Goal: Task Accomplishment & Management: Complete application form

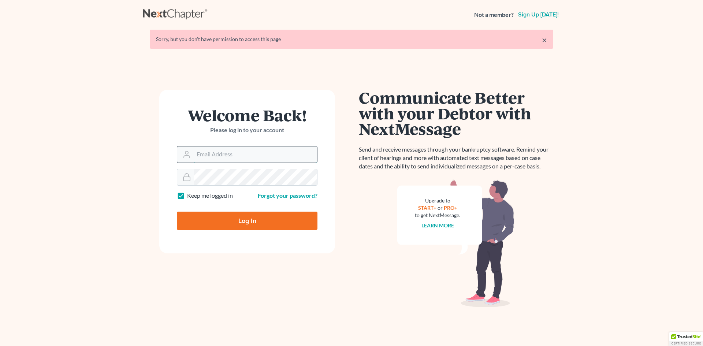
click at [203, 153] on input "Email Address" at bounding box center [255, 154] width 123 height 16
type input "[EMAIL_ADDRESS][DOMAIN_NAME]"
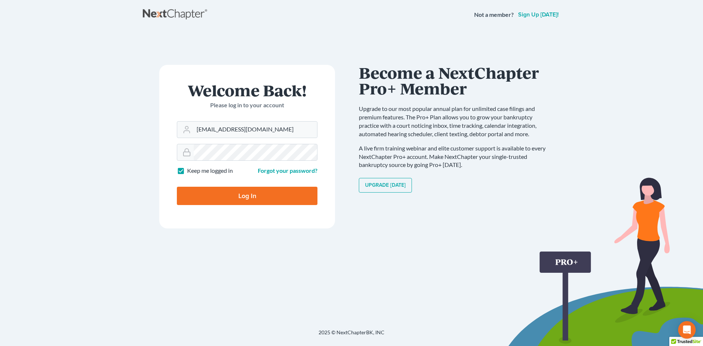
click at [243, 198] on input "Log In" at bounding box center [247, 196] width 141 height 18
type input "Thinking..."
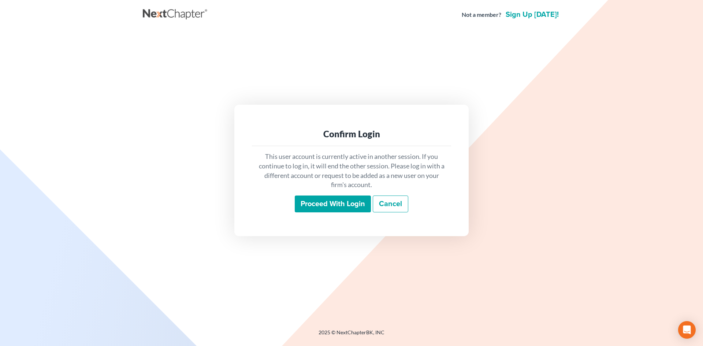
click at [345, 205] on input "Proceed with login" at bounding box center [333, 203] width 76 height 17
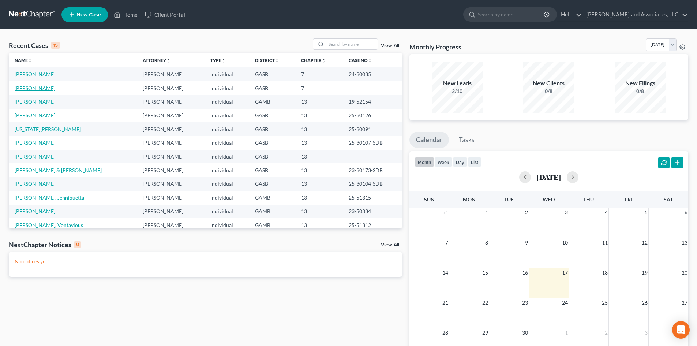
click at [43, 88] on link "Sherrod, Lynisha" at bounding box center [35, 88] width 41 height 6
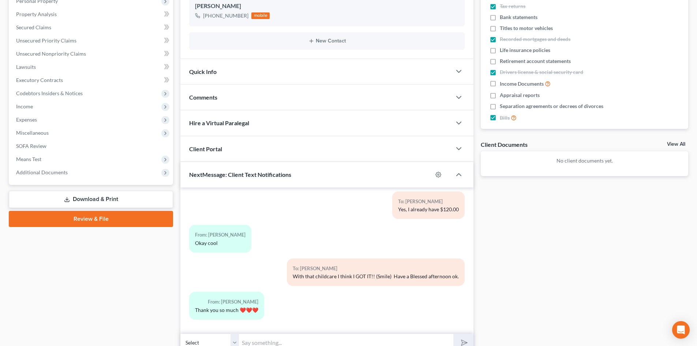
scroll to position [133, 0]
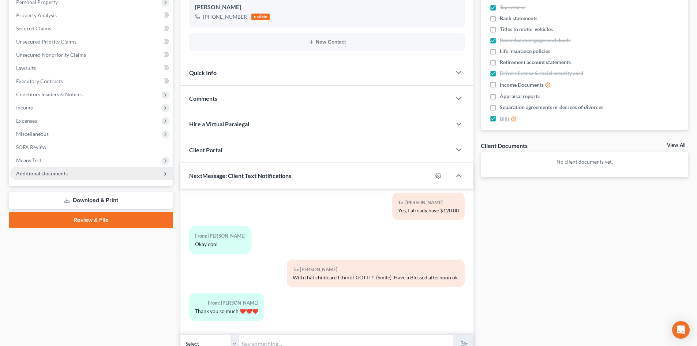
click at [56, 174] on span "Additional Documents" at bounding box center [42, 173] width 52 height 6
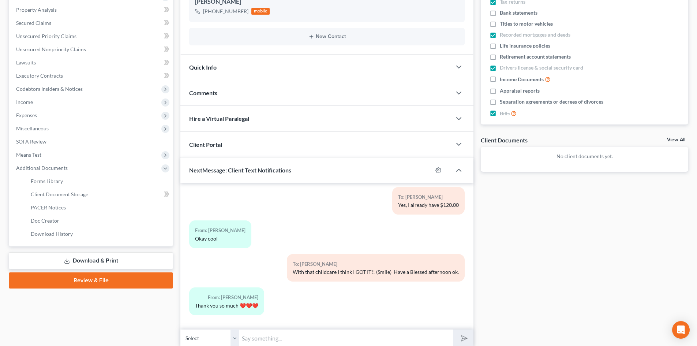
scroll to position [135, 0]
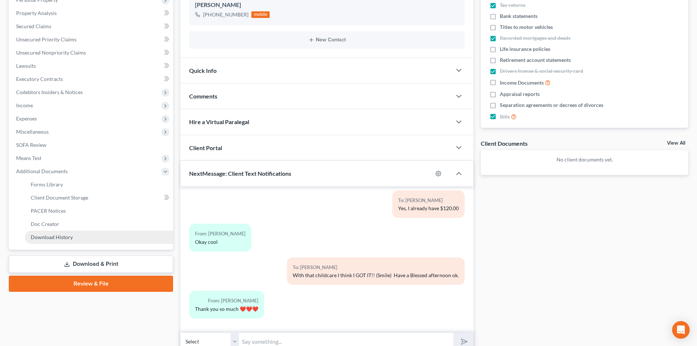
click at [70, 237] on span "Download History" at bounding box center [52, 237] width 42 height 6
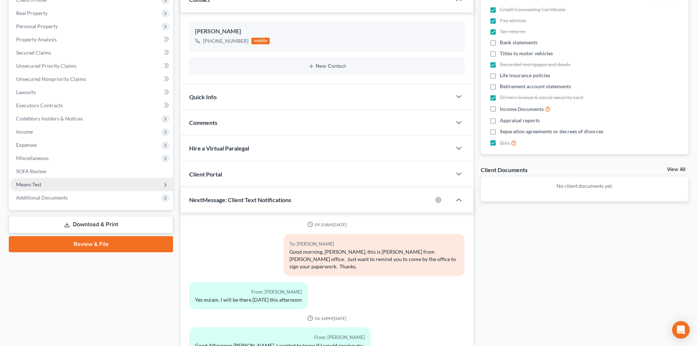
scroll to position [3339, 0]
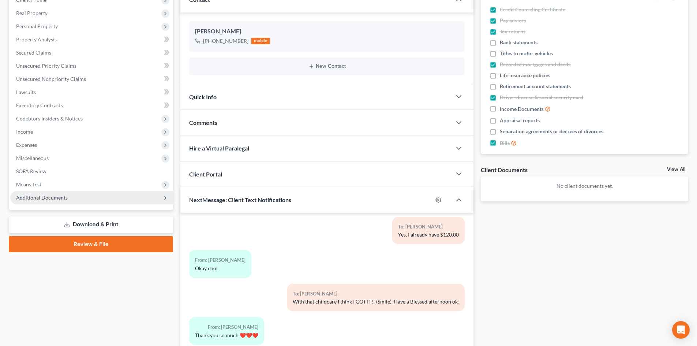
click at [65, 198] on span "Additional Documents" at bounding box center [42, 197] width 52 height 6
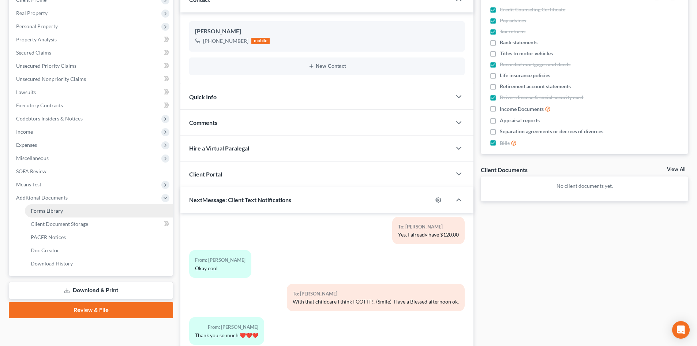
click at [59, 209] on span "Forms Library" at bounding box center [47, 210] width 32 height 6
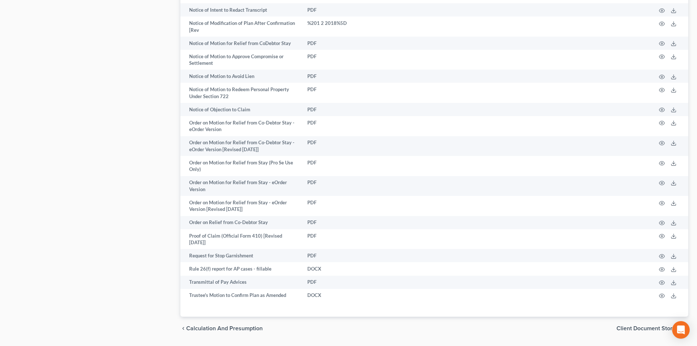
scroll to position [750, 0]
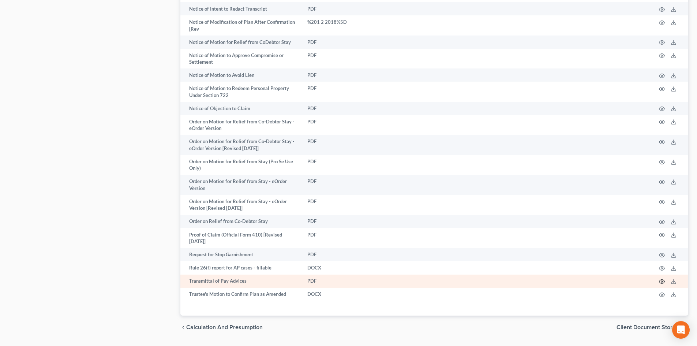
click at [663, 282] on icon "button" at bounding box center [662, 281] width 6 height 6
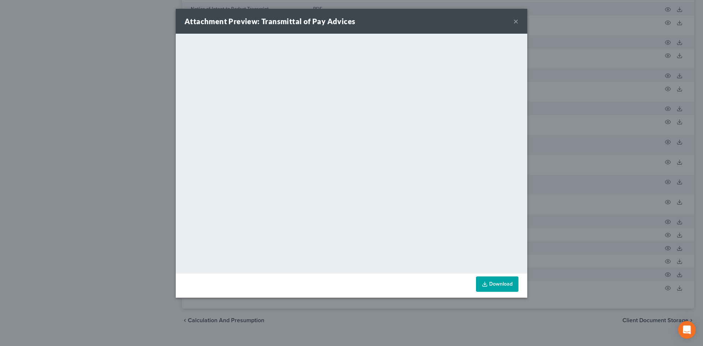
click at [500, 286] on link "Download" at bounding box center [497, 283] width 42 height 15
click at [512, 23] on div "Attachment Preview: Transmittal of Pay Advices ×" at bounding box center [351, 21] width 351 height 25
click at [517, 21] on button "×" at bounding box center [515, 21] width 5 height 9
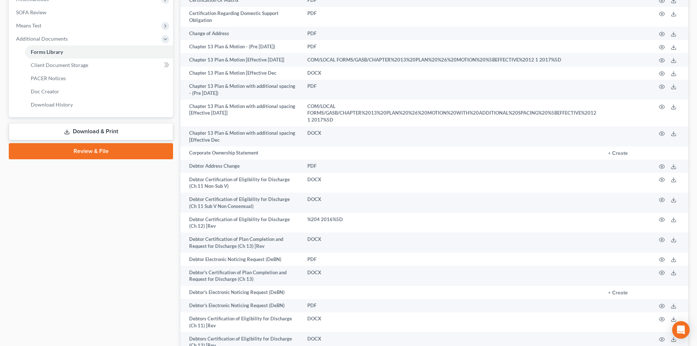
scroll to position [0, 0]
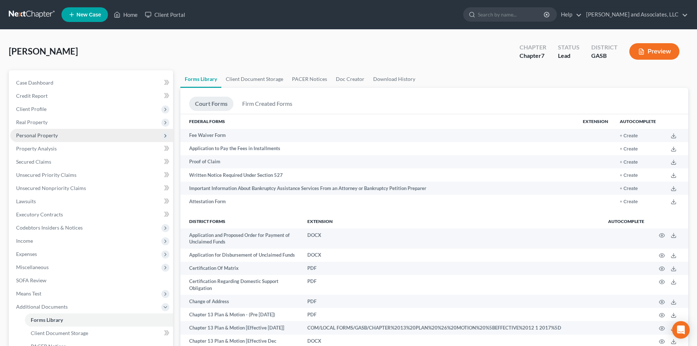
click at [47, 135] on span "Personal Property" at bounding box center [37, 135] width 42 height 6
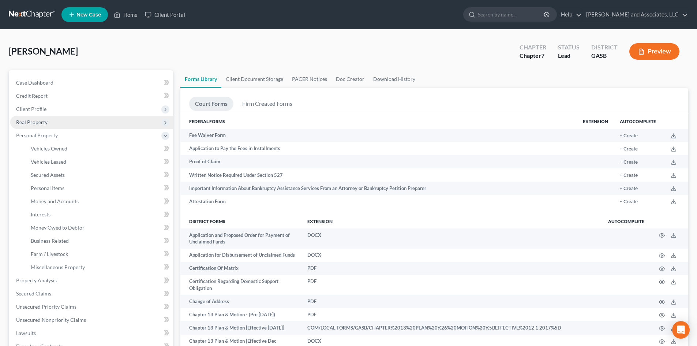
click at [44, 120] on span "Real Property" at bounding box center [31, 122] width 31 height 6
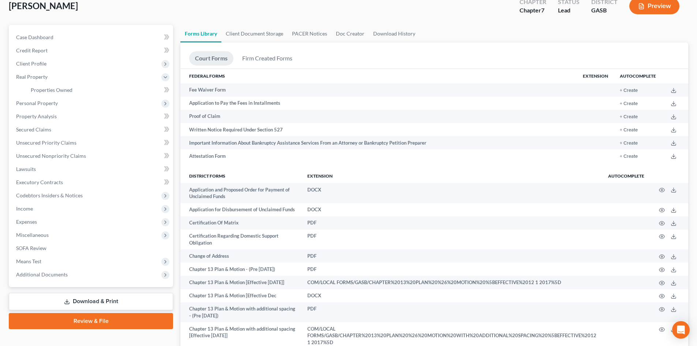
scroll to position [48, 0]
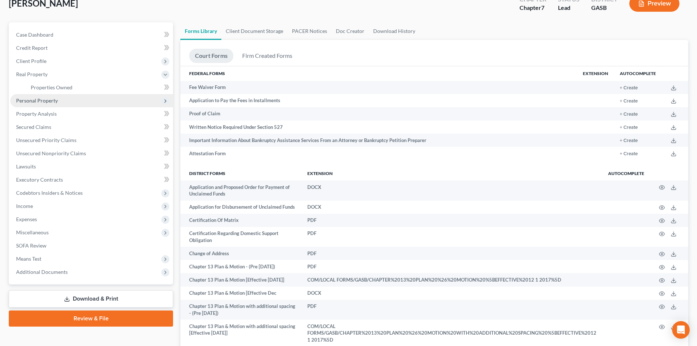
click at [45, 102] on span "Personal Property" at bounding box center [37, 100] width 42 height 6
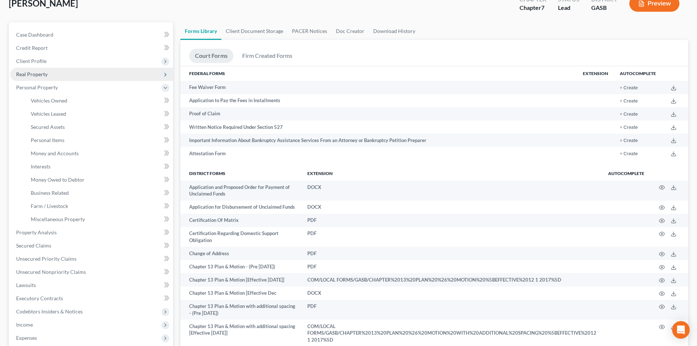
click at [33, 74] on span "Real Property" at bounding box center [31, 74] width 31 height 6
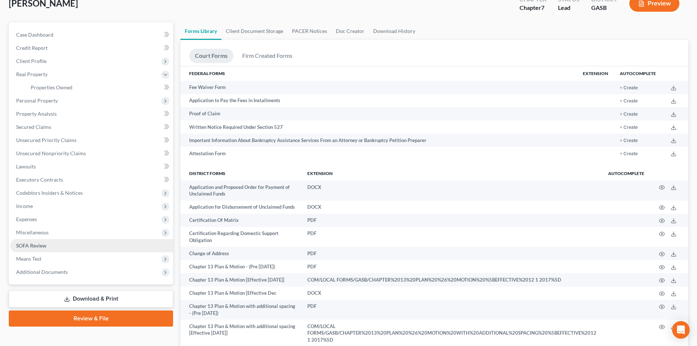
click at [141, 247] on link "SOFA Review" at bounding box center [91, 245] width 163 height 13
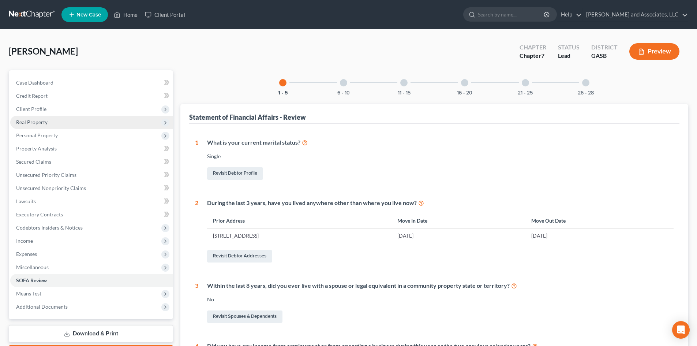
click at [42, 121] on span "Real Property" at bounding box center [31, 122] width 31 height 6
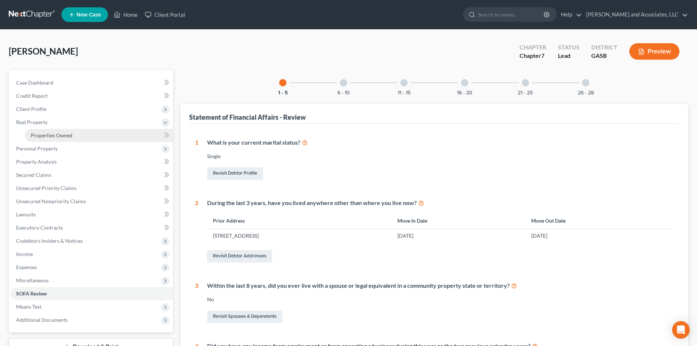
click at [49, 135] on span "Properties Owned" at bounding box center [52, 135] width 42 height 6
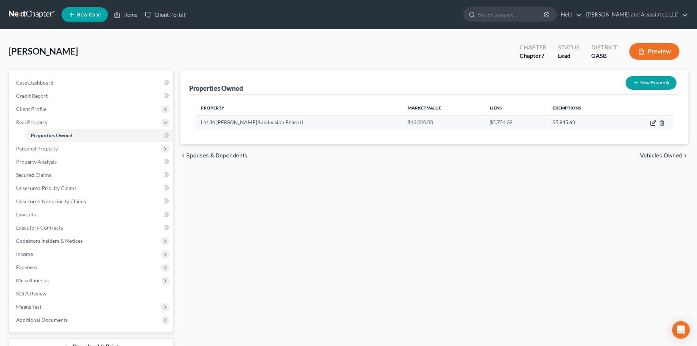
click at [654, 123] on icon "button" at bounding box center [653, 121] width 3 height 3
select select "10"
select select "0"
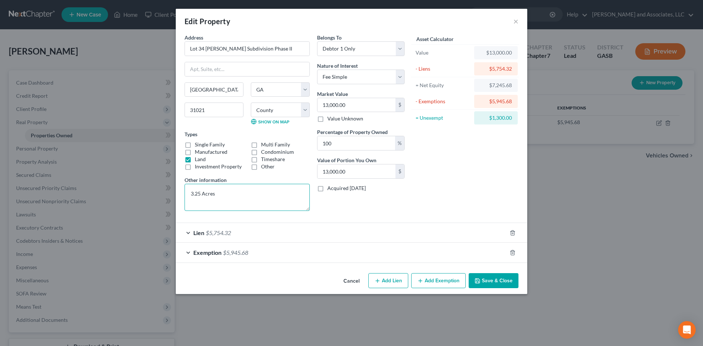
drag, startPoint x: 220, startPoint y: 194, endPoint x: 179, endPoint y: 194, distance: 41.0
click at [179, 194] on div "Address * Lot 34 Mayberry Subdivision Phase II Dublin State AL AK AR AZ CA CO C…" at bounding box center [351, 152] width 351 height 236
type textarea "161 048"
click at [483, 280] on button "Save & Close" at bounding box center [493, 280] width 50 height 15
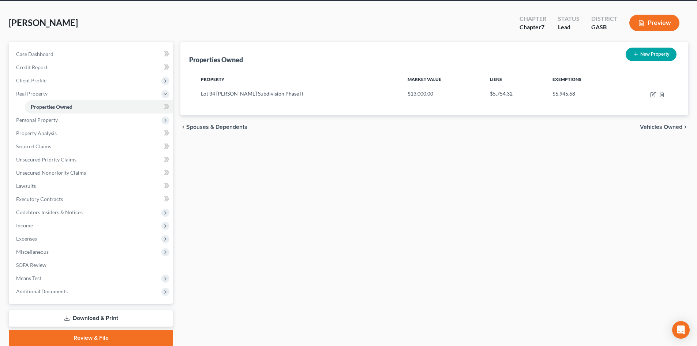
scroll to position [56, 0]
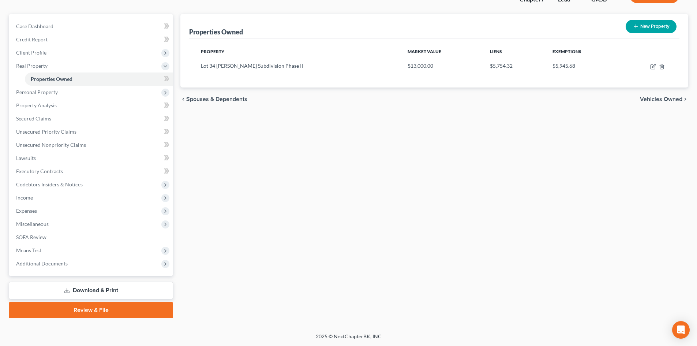
click at [114, 291] on link "Download & Print" at bounding box center [91, 290] width 164 height 17
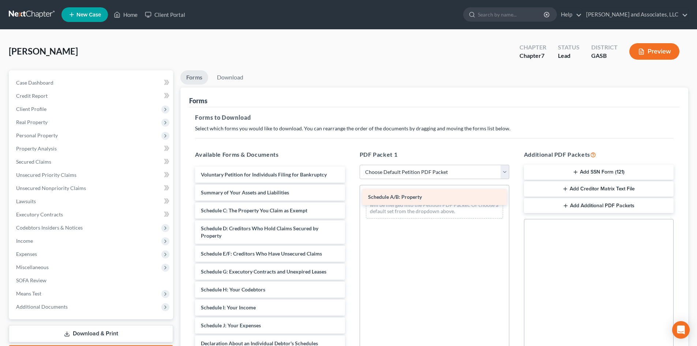
drag, startPoint x: 247, startPoint y: 210, endPoint x: 415, endPoint y: 192, distance: 169.0
click at [351, 192] on div "Schedule A/B: Property Voluntary Petition for Individuals Filing for Bankruptcy…" at bounding box center [269, 333] width 161 height 332
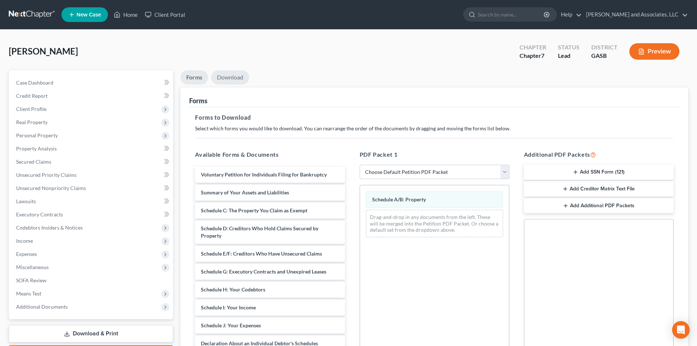
click at [232, 75] on link "Download" at bounding box center [230, 77] width 38 height 14
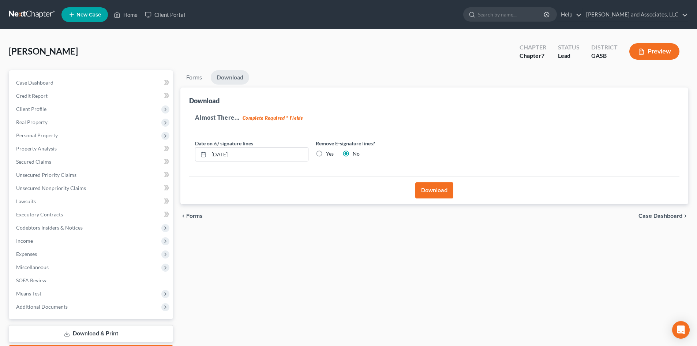
click at [432, 190] on button "Download" at bounding box center [434, 190] width 38 height 16
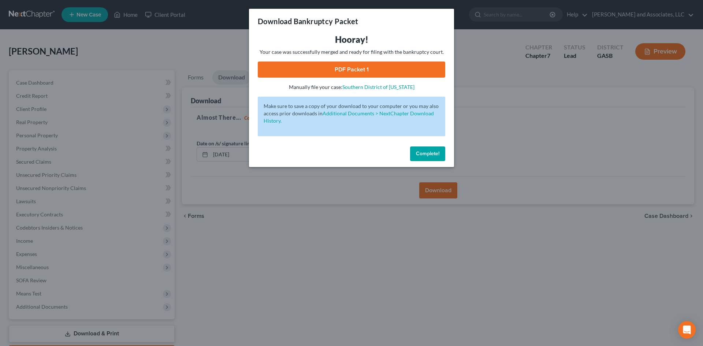
click at [360, 70] on link "PDF Packet 1" at bounding box center [351, 69] width 187 height 16
click at [425, 156] on span "Complete!" at bounding box center [427, 153] width 23 height 6
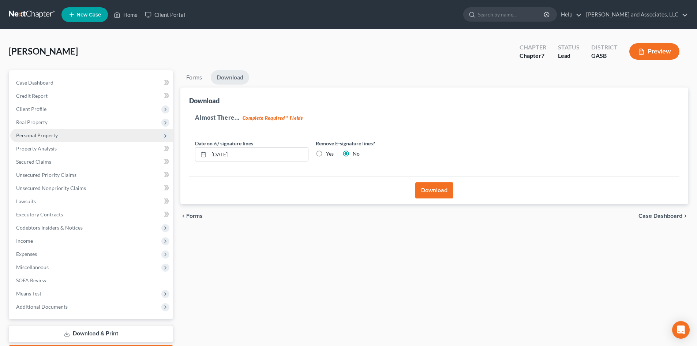
click at [44, 134] on span "Personal Property" at bounding box center [37, 135] width 42 height 6
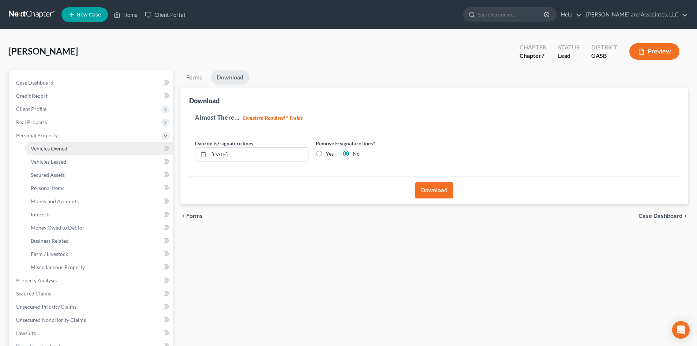
click at [52, 149] on span "Vehicles Owned" at bounding box center [49, 148] width 37 height 6
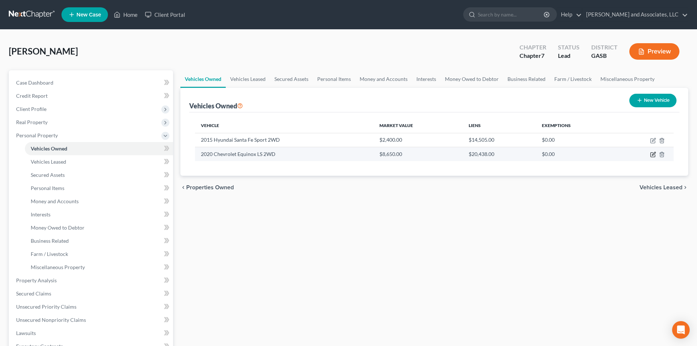
click at [654, 153] on icon "button" at bounding box center [653, 153] width 3 height 3
select select "0"
select select "6"
select select "2"
select select "0"
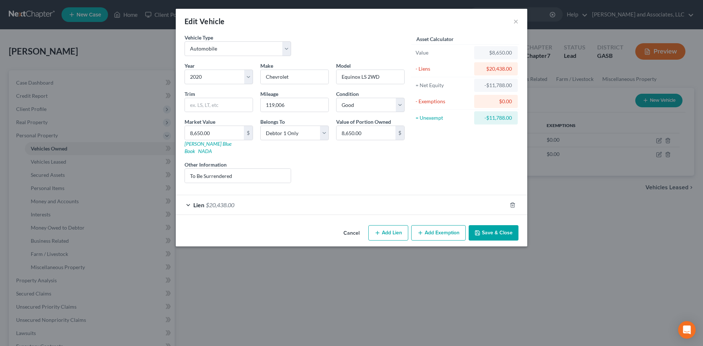
click at [444, 225] on button "Add Exemption" at bounding box center [438, 232] width 55 height 15
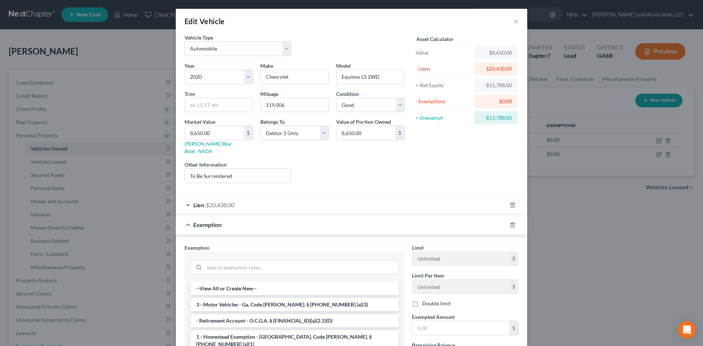
click at [248, 298] on li "3 - Motor Vehicles - Ga. Code Ann. § 44-13-100 (a)(3)" at bounding box center [294, 304] width 208 height 13
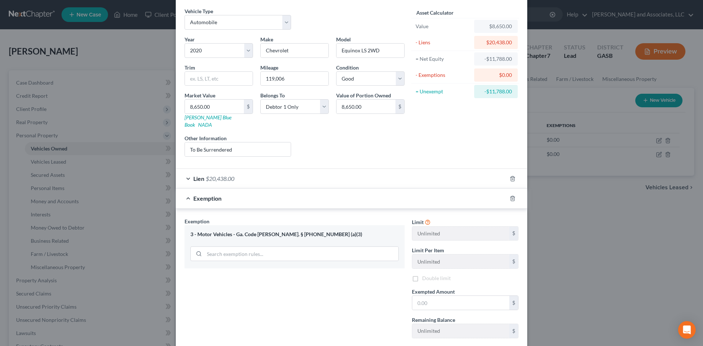
scroll to position [63, 0]
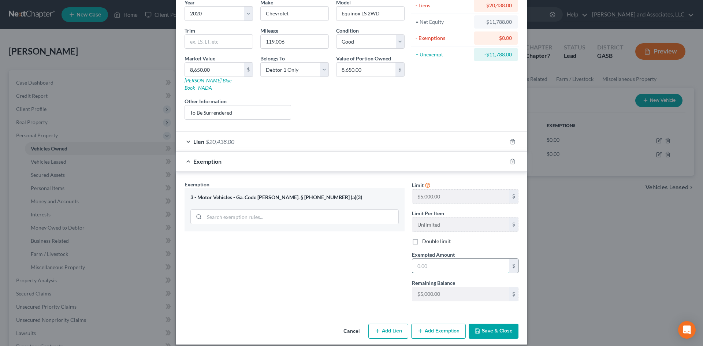
click at [429, 259] on input "text" at bounding box center [460, 266] width 97 height 14
type input "0.00"
click at [489, 324] on button "Save & Close" at bounding box center [493, 330] width 50 height 15
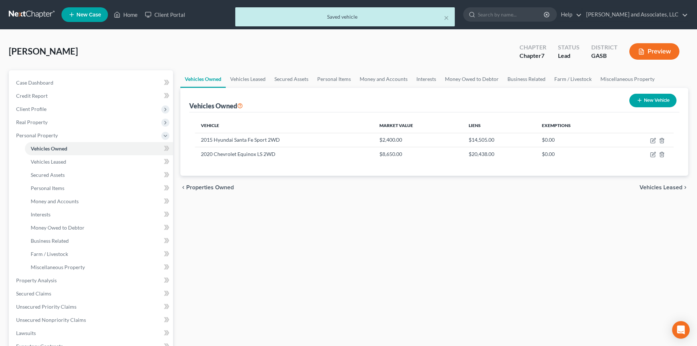
click at [655, 53] on button "Preview" at bounding box center [654, 51] width 50 height 16
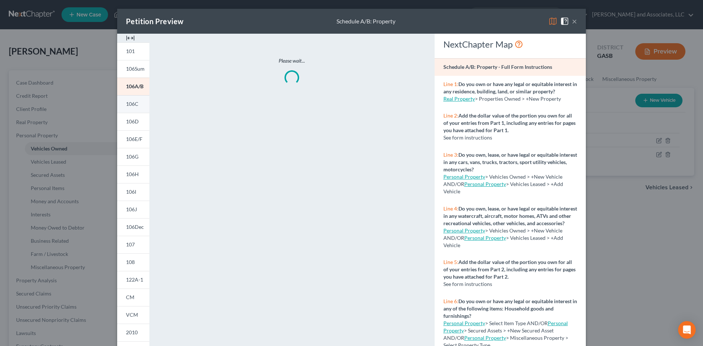
click at [127, 104] on span "106C" at bounding box center [132, 104] width 12 height 6
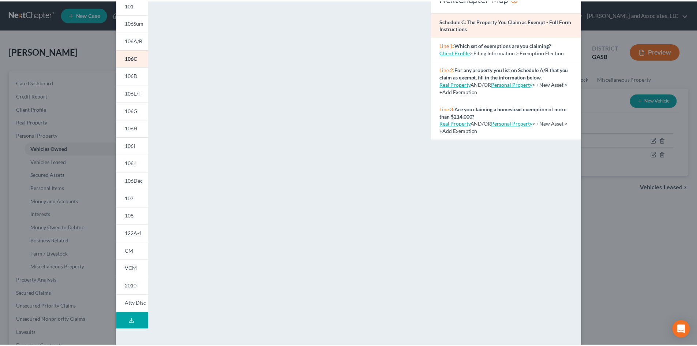
scroll to position [0, 0]
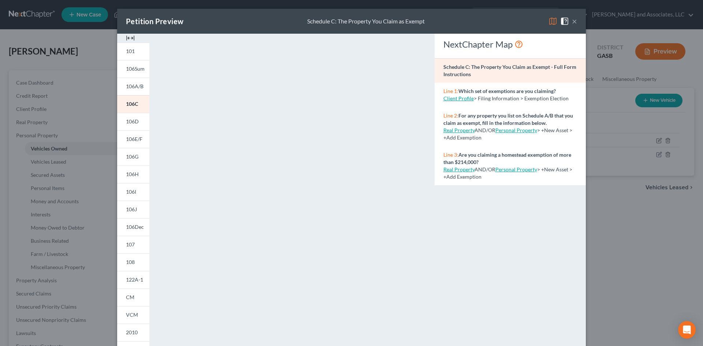
click at [568, 21] on span at bounding box center [566, 21] width 12 height 6
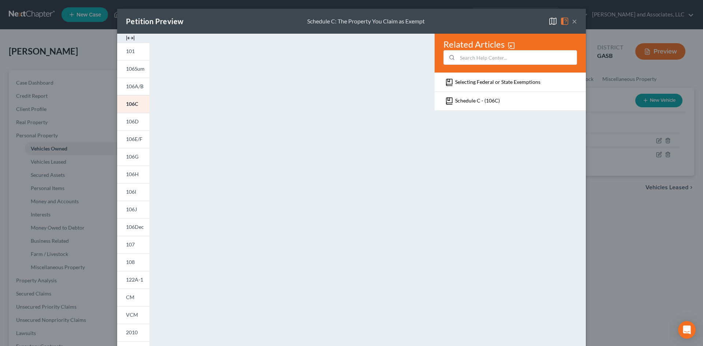
click at [572, 20] on button "×" at bounding box center [574, 21] width 5 height 9
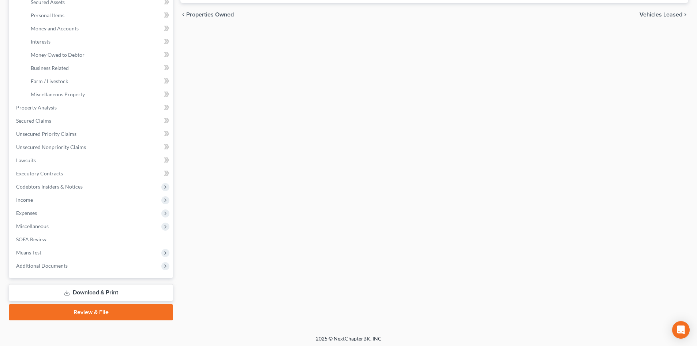
scroll to position [175, 0]
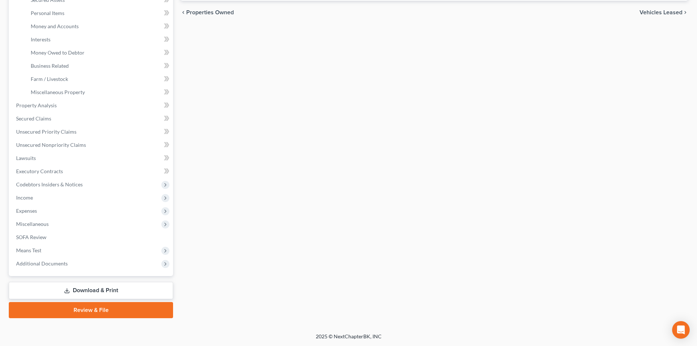
click at [105, 290] on link "Download & Print" at bounding box center [91, 290] width 164 height 17
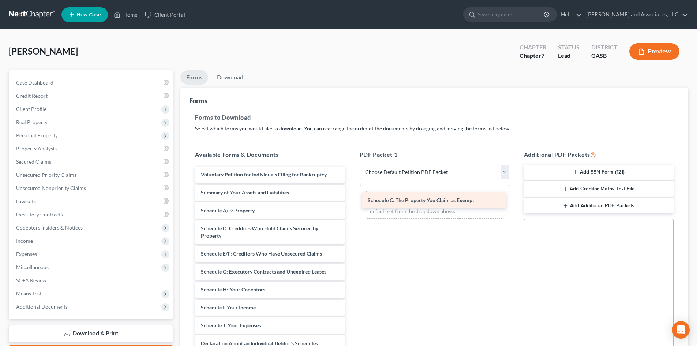
drag, startPoint x: 317, startPoint y: 230, endPoint x: 484, endPoint y: 202, distance: 169.2
click at [351, 202] on div "Schedule C: The Property You Claim as Exempt Voluntary Petition for Individuals…" at bounding box center [269, 333] width 161 height 332
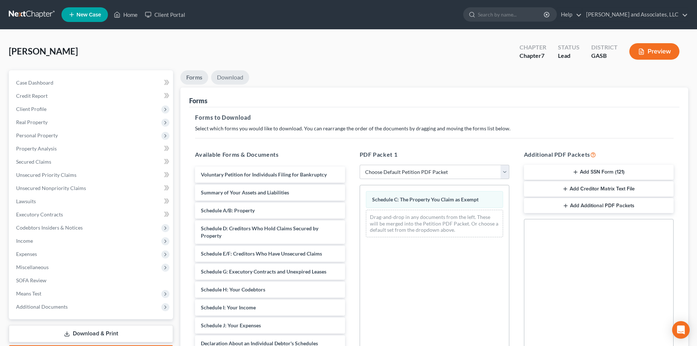
click at [233, 79] on link "Download" at bounding box center [230, 77] width 38 height 14
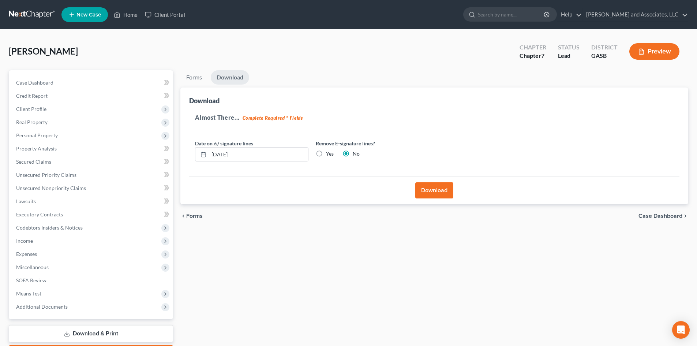
click at [439, 191] on button "Download" at bounding box center [434, 190] width 38 height 16
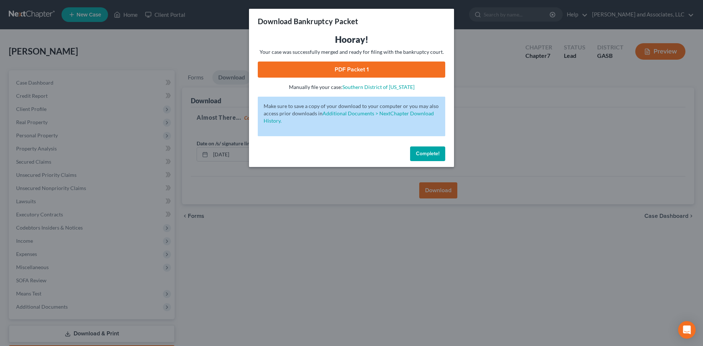
click at [360, 68] on link "PDF Packet 1" at bounding box center [351, 69] width 187 height 16
click at [439, 154] on span "Complete!" at bounding box center [427, 153] width 23 height 6
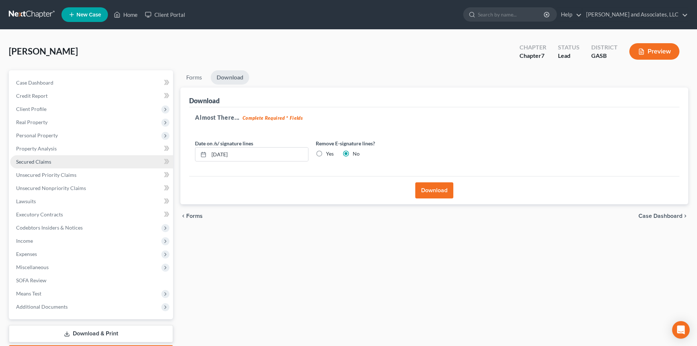
click at [42, 162] on span "Secured Claims" at bounding box center [33, 161] width 35 height 6
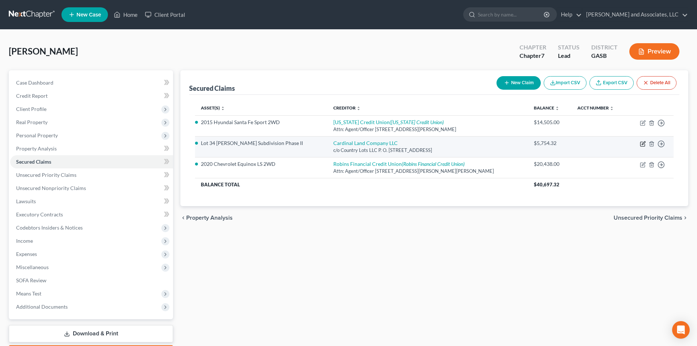
click at [642, 146] on icon "button" at bounding box center [643, 144] width 6 height 6
select select "10"
select select "2"
select select "0"
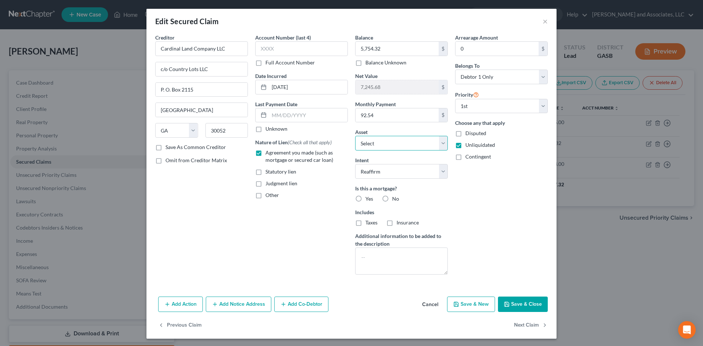
click at [428, 144] on select "Select Other Multiple Assets 2015 Hyundai Santa Fe Sport 2WD - $2400.0 2020 Che…" at bounding box center [401, 143] width 93 height 15
click at [542, 21] on button "×" at bounding box center [544, 21] width 5 height 9
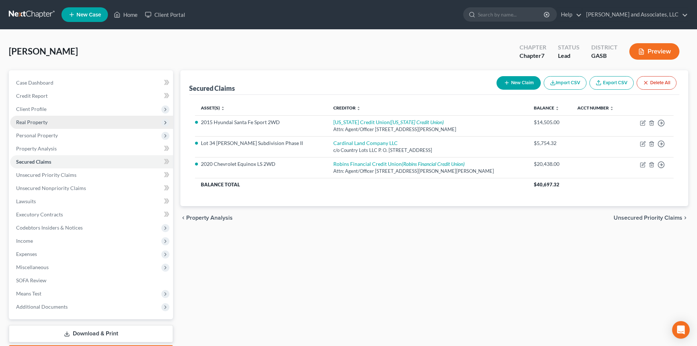
click at [43, 120] on span "Real Property" at bounding box center [31, 122] width 31 height 6
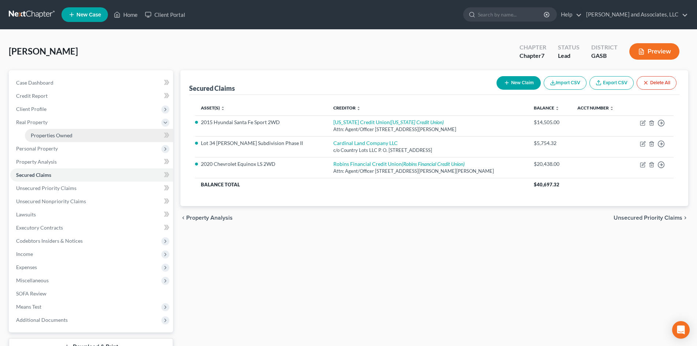
click at [57, 136] on span "Properties Owned" at bounding box center [52, 135] width 42 height 6
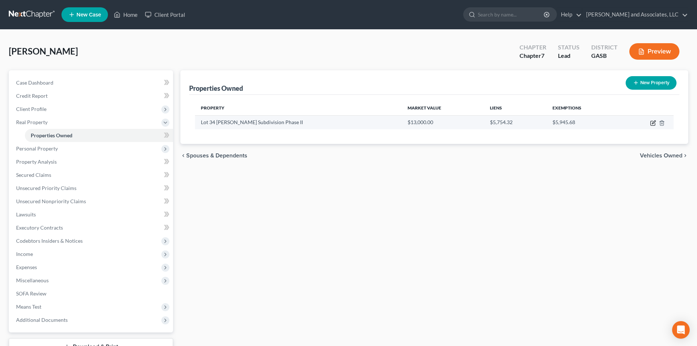
click at [653, 122] on icon "button" at bounding box center [653, 121] width 3 height 3
select select "10"
select select "86"
select select "0"
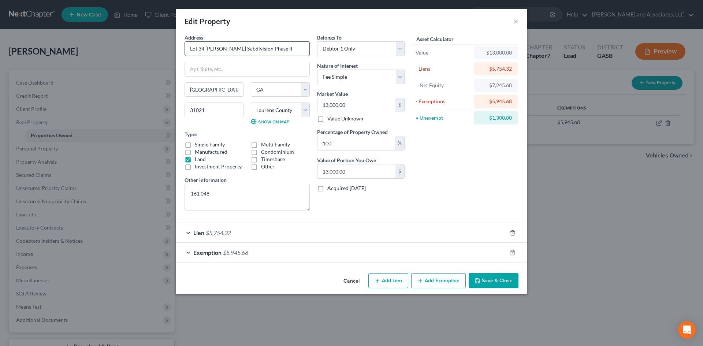
click at [277, 49] on input "Lot 34 Mayberry Subdivision Phase II" at bounding box center [247, 49] width 124 height 14
click at [222, 234] on span "$5,754.32" at bounding box center [218, 232] width 25 height 7
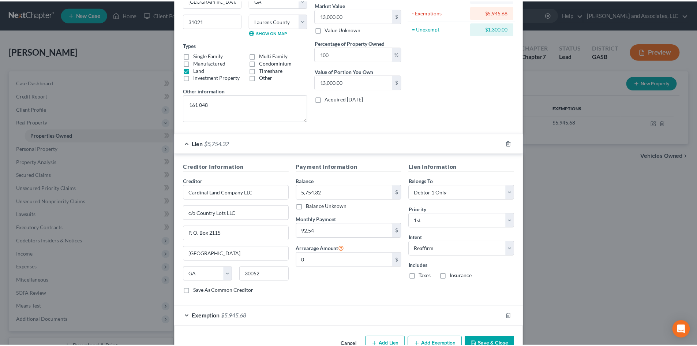
scroll to position [110, 0]
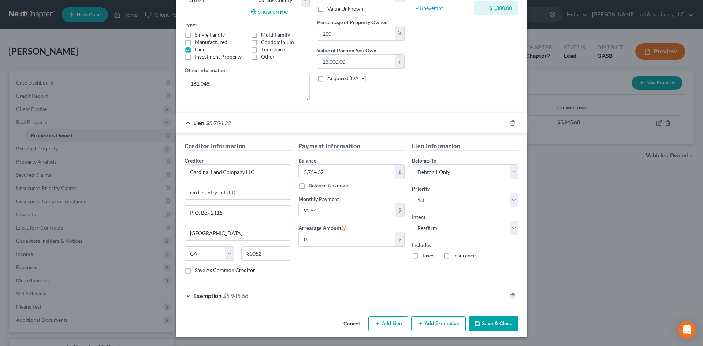
click at [485, 323] on button "Save & Close" at bounding box center [493, 323] width 50 height 15
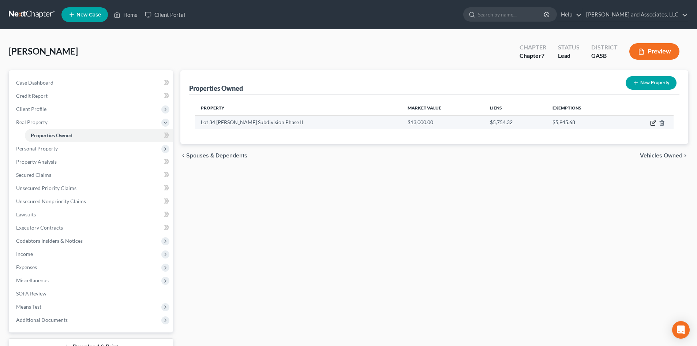
click at [652, 123] on icon "button" at bounding box center [653, 121] width 3 height 3
select select "10"
select select "86"
select select "0"
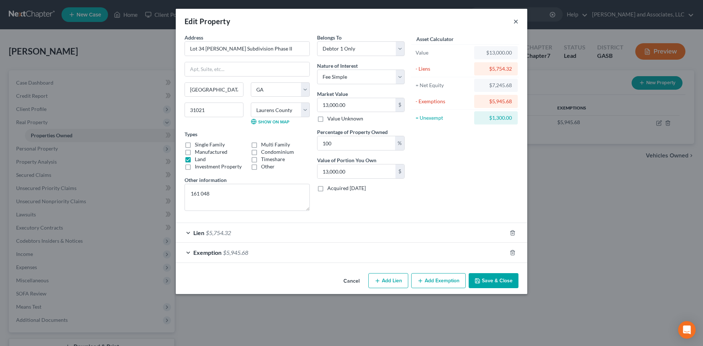
click at [517, 21] on button "×" at bounding box center [515, 21] width 5 height 9
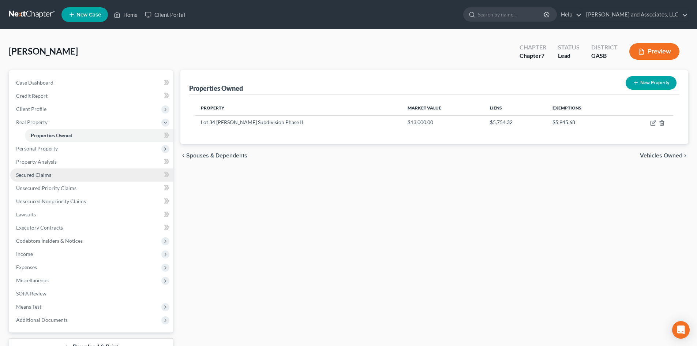
click at [45, 174] on span "Secured Claims" at bounding box center [33, 175] width 35 height 6
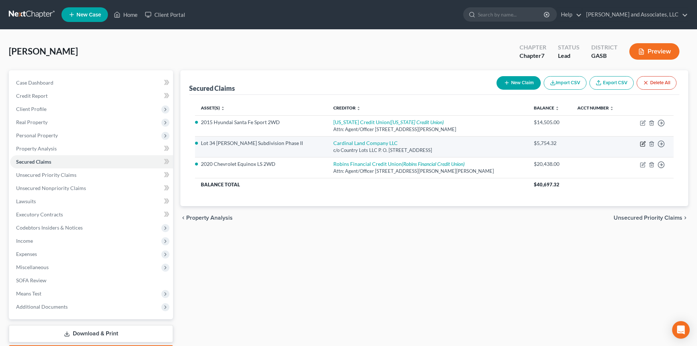
click at [642, 145] on icon "button" at bounding box center [643, 142] width 3 height 3
select select "10"
select select "2"
select select "0"
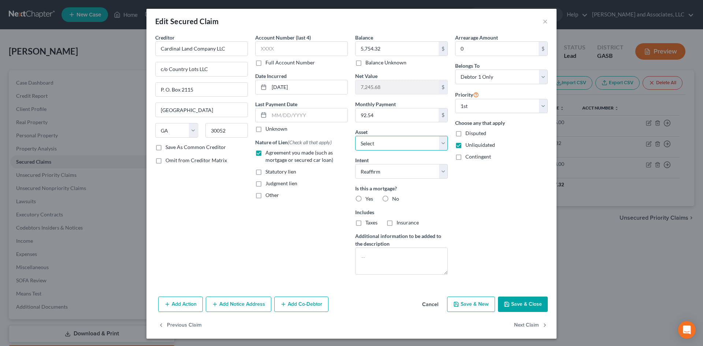
click at [442, 144] on select "Select Other Multiple Assets 2015 Hyundai Santa Fe Sport 2WD - $2400.0 2020 Che…" at bounding box center [401, 143] width 93 height 15
click at [426, 142] on select "Select Other Multiple Assets 2015 Hyundai Santa Fe Sport 2WD - $2400.0 2020 Che…" at bounding box center [401, 143] width 93 height 15
click at [430, 142] on select "Select Other Multiple Assets 2015 Hyundai Santa Fe Sport 2WD - $2400.0 2020 Che…" at bounding box center [401, 143] width 93 height 15
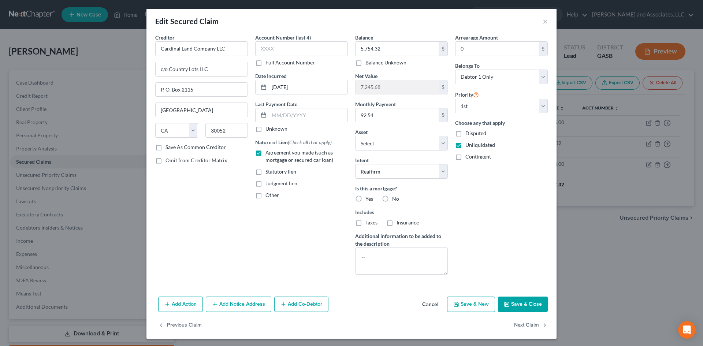
click at [289, 243] on div "Account Number (last 4) Full Account Number Date Incurred 03/25/2022 Last Payme…" at bounding box center [301, 157] width 100 height 247
click at [540, 105] on select "Select 1st 2nd 3rd 4th 5th 6th 7th 8th 9th 10th 11th 12th 13th 14th 15th 16th 1…" at bounding box center [501, 106] width 93 height 15
select select
click at [455, 99] on select "Select 1st 2nd 3rd 4th 5th 6th 7th 8th 9th 10th 11th 12th 13th 14th 15th 16th 1…" at bounding box center [501, 106] width 93 height 15
click at [515, 307] on button "Save & Close" at bounding box center [523, 303] width 50 height 15
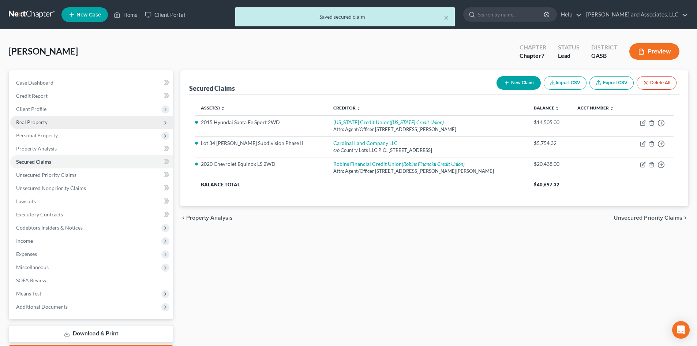
click at [44, 122] on span "Real Property" at bounding box center [31, 122] width 31 height 6
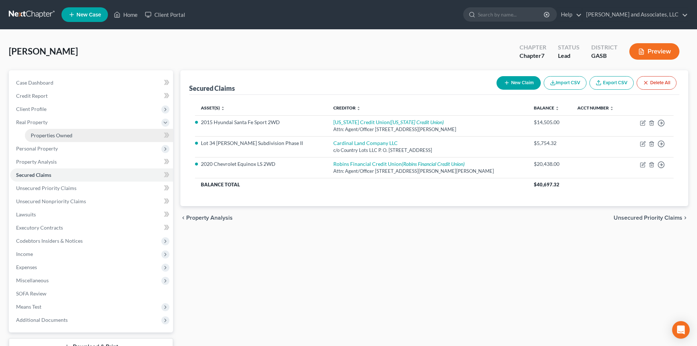
click at [60, 135] on span "Properties Owned" at bounding box center [52, 135] width 42 height 6
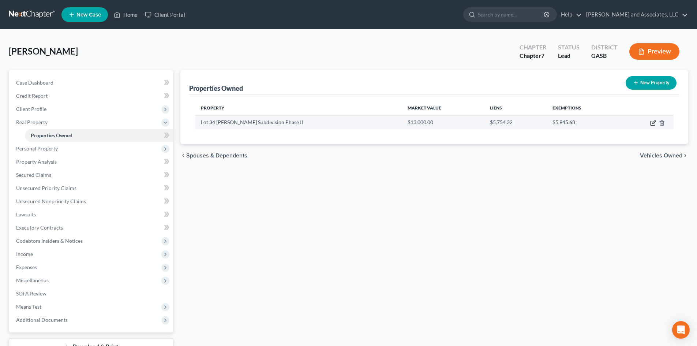
click at [654, 122] on icon "button" at bounding box center [653, 123] width 6 height 6
select select "10"
select select "86"
select select "0"
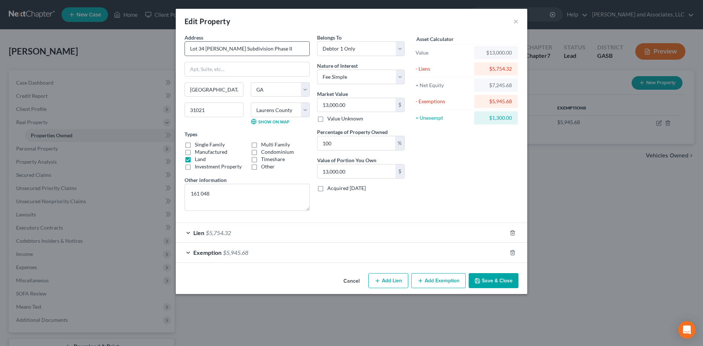
click at [278, 50] on input "Lot 34 Mayberry Subdivision Phase II" at bounding box center [247, 49] width 124 height 14
click at [270, 49] on input "Lot 34 Mayberry Subdivision Phase II" at bounding box center [247, 49] width 124 height 14
type input "Lot 34 Mayberry Subdivision Phase (3.25 acres) II"
click at [492, 279] on button "Save & Close" at bounding box center [493, 280] width 50 height 15
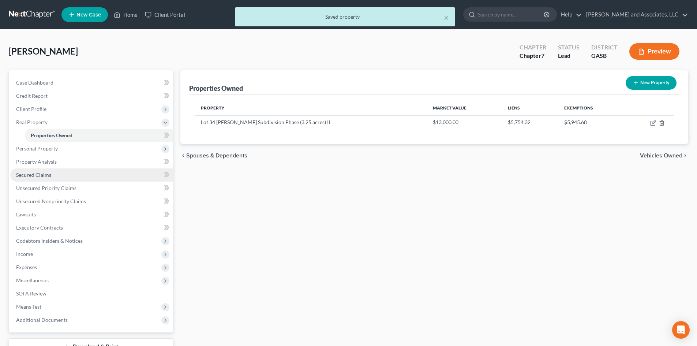
click at [51, 176] on link "Secured Claims" at bounding box center [91, 174] width 163 height 13
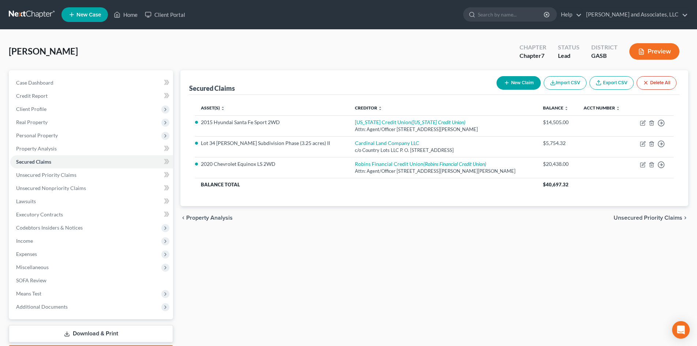
click at [652, 46] on button "Preview" at bounding box center [654, 51] width 50 height 16
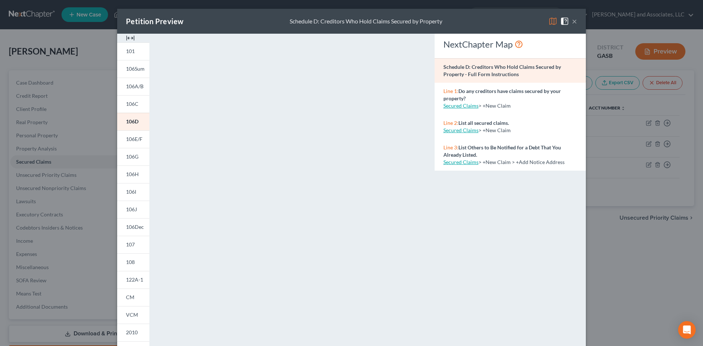
click at [572, 22] on button "×" at bounding box center [574, 21] width 5 height 9
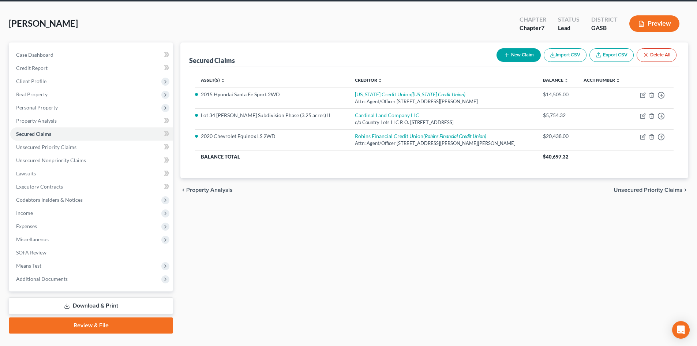
scroll to position [28, 0]
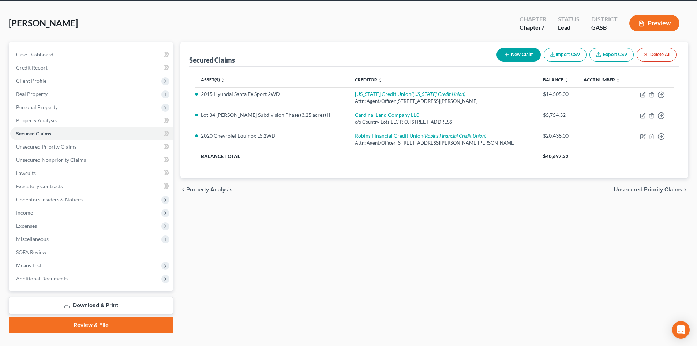
click at [109, 305] on link "Download & Print" at bounding box center [91, 305] width 164 height 17
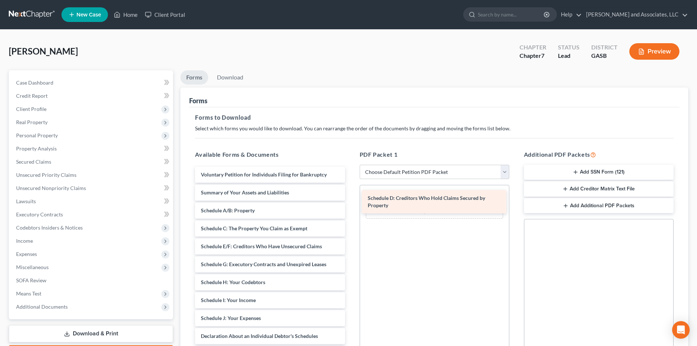
drag, startPoint x: 271, startPoint y: 247, endPoint x: 438, endPoint y: 198, distance: 173.7
click at [351, 198] on div "Schedule D: Creditors Who Hold Claims Secured by Property Voluntary Petition fo…" at bounding box center [269, 329] width 161 height 325
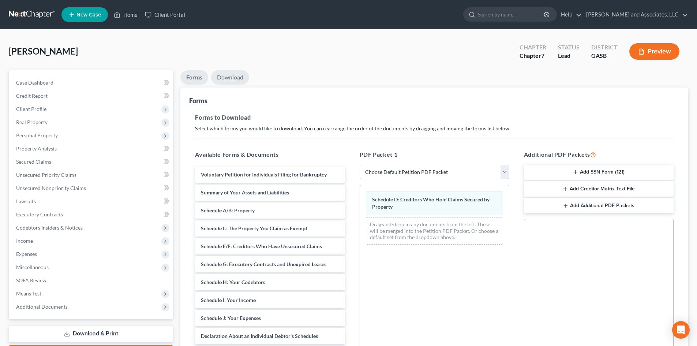
click at [233, 78] on link "Download" at bounding box center [230, 77] width 38 height 14
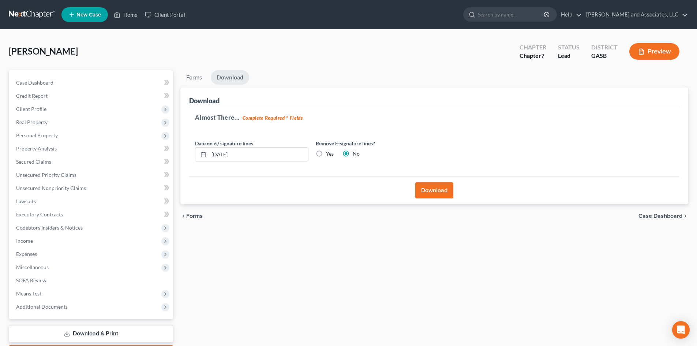
click at [439, 194] on button "Download" at bounding box center [434, 190] width 38 height 16
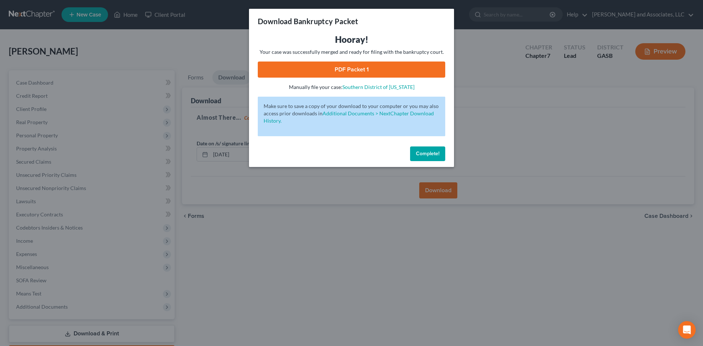
click at [347, 68] on link "PDF Packet 1" at bounding box center [351, 69] width 187 height 16
click at [429, 155] on span "Complete!" at bounding box center [427, 153] width 23 height 6
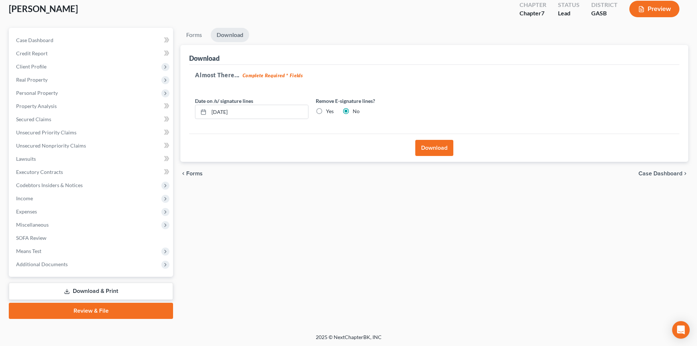
scroll to position [43, 0]
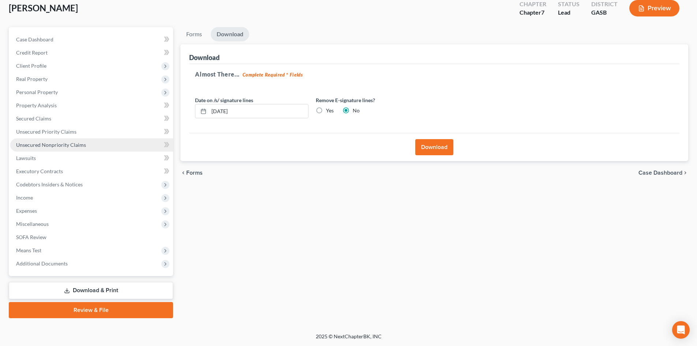
click at [72, 145] on span "Unsecured Nonpriority Claims" at bounding box center [51, 145] width 70 height 6
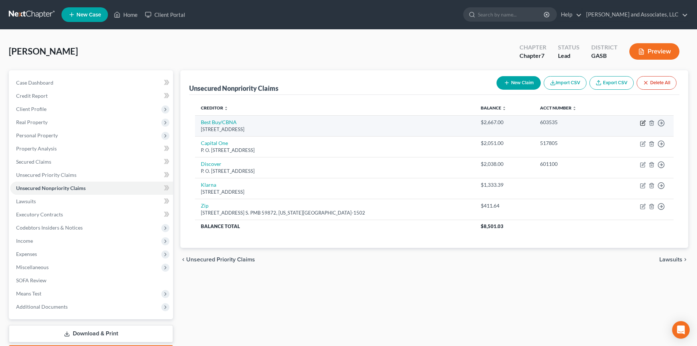
click at [644, 124] on icon "button" at bounding box center [643, 123] width 6 height 6
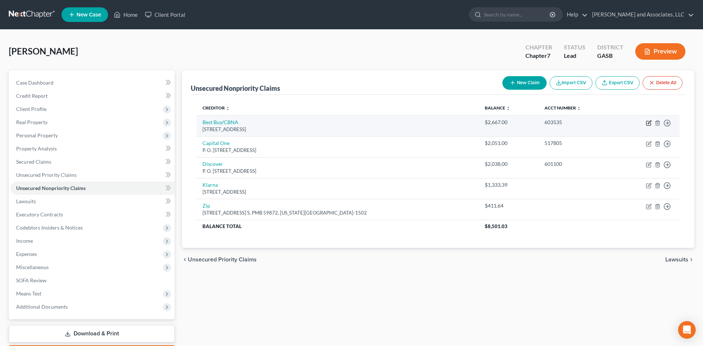
select select "43"
select select "2"
select select "0"
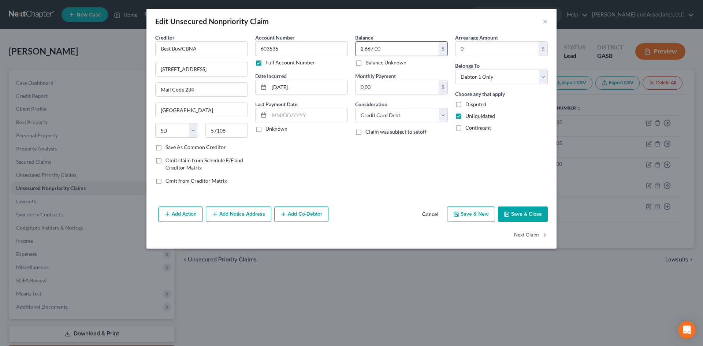
click at [389, 48] on input "2,667.00" at bounding box center [396, 49] width 83 height 14
type input "2,915.00"
click at [523, 213] on button "Save & Close" at bounding box center [523, 213] width 50 height 15
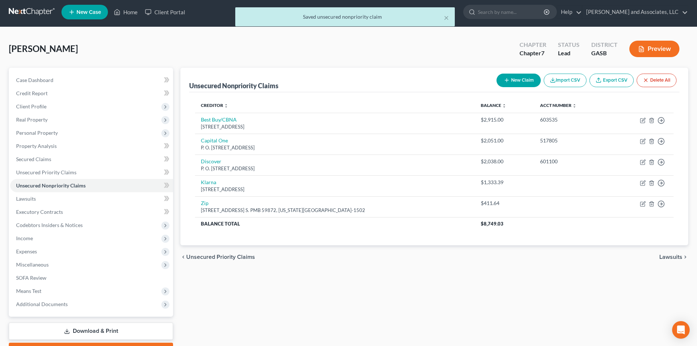
scroll to position [43, 0]
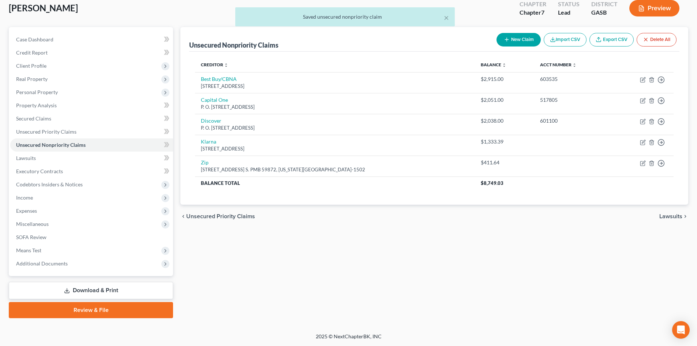
click at [113, 287] on link "Download & Print" at bounding box center [91, 290] width 164 height 17
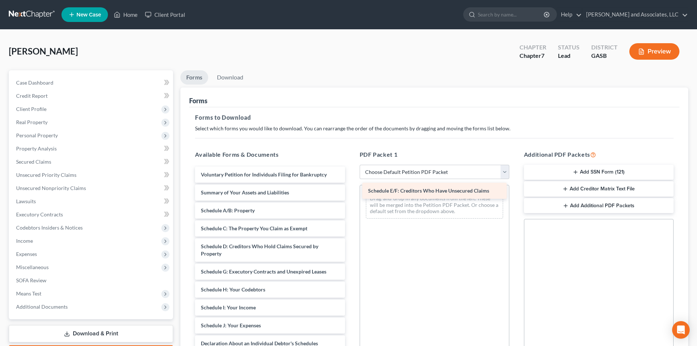
drag, startPoint x: 288, startPoint y: 273, endPoint x: 456, endPoint y: 192, distance: 185.8
click at [351, 192] on div "Schedule E/F: Creditors Who Have Unsecured Claims Voluntary Petition for Indivi…" at bounding box center [269, 333] width 161 height 332
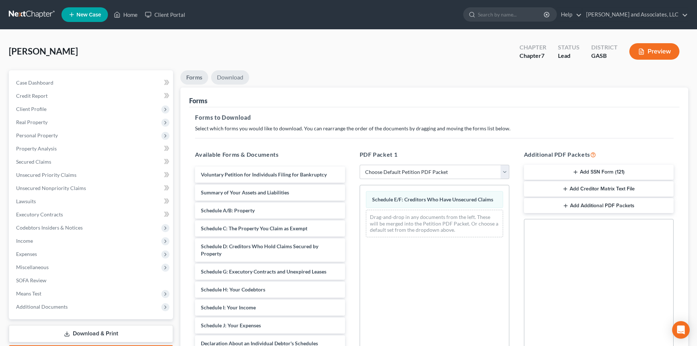
click at [229, 76] on link "Download" at bounding box center [230, 77] width 38 height 14
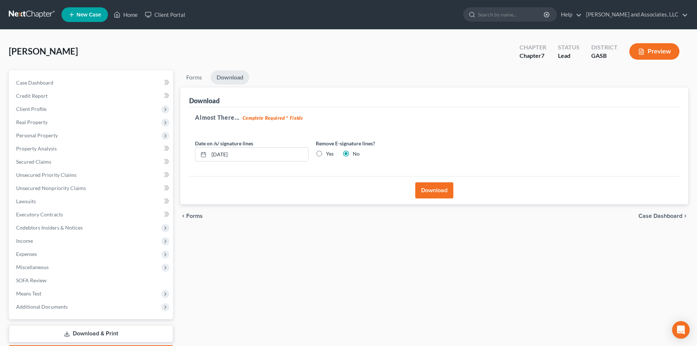
click at [438, 190] on button "Download" at bounding box center [434, 190] width 38 height 16
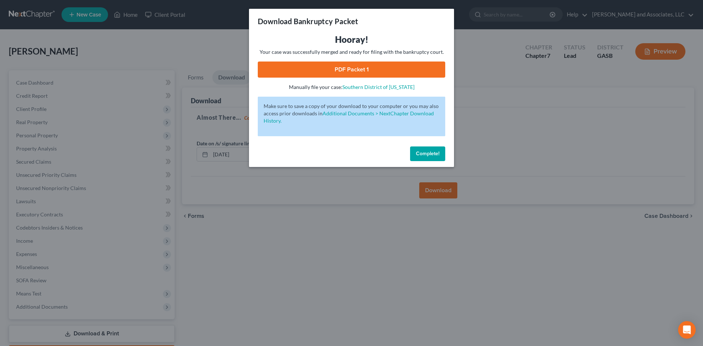
click at [352, 68] on link "PDF Packet 1" at bounding box center [351, 69] width 187 height 16
click at [433, 155] on span "Complete!" at bounding box center [427, 153] width 23 height 6
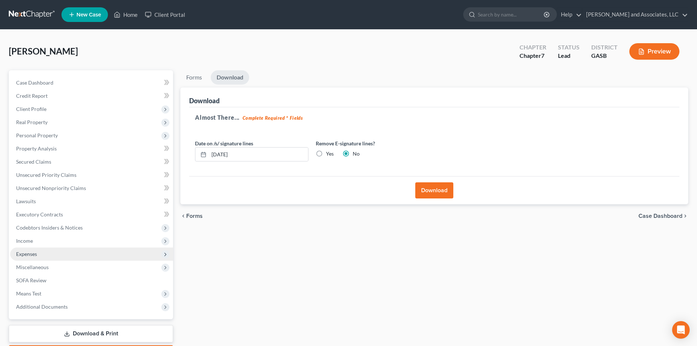
click at [31, 255] on span "Expenses" at bounding box center [26, 254] width 21 height 6
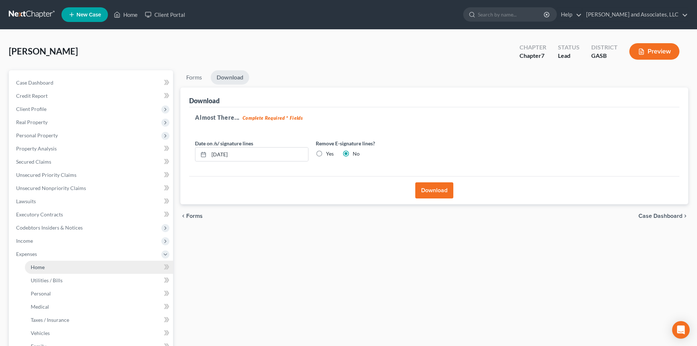
click at [39, 264] on span "Home" at bounding box center [38, 267] width 14 height 6
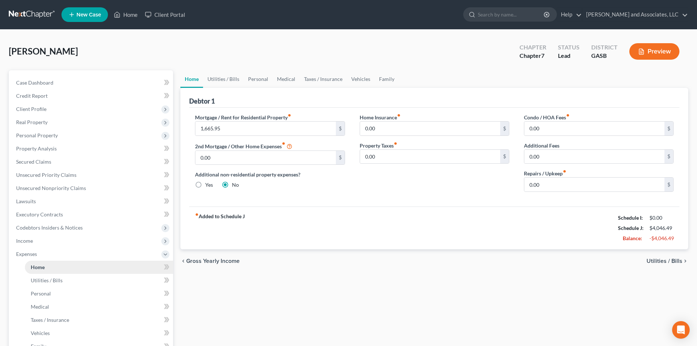
click at [39, 267] on span "Home" at bounding box center [38, 267] width 14 height 6
click at [29, 240] on span "Income" at bounding box center [24, 240] width 17 height 6
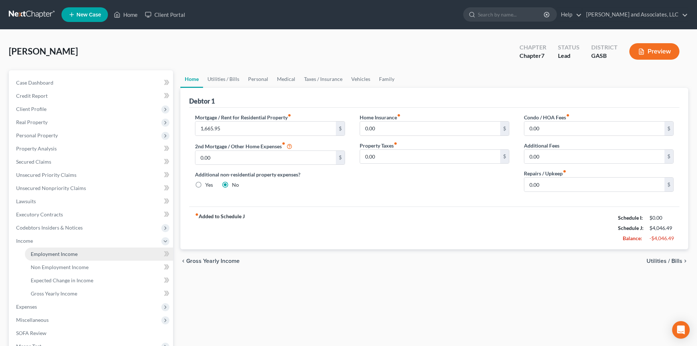
click at [67, 254] on span "Employment Income" at bounding box center [54, 254] width 47 height 6
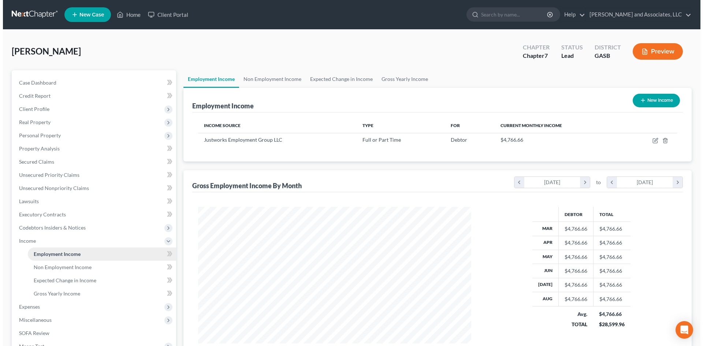
scroll to position [136, 288]
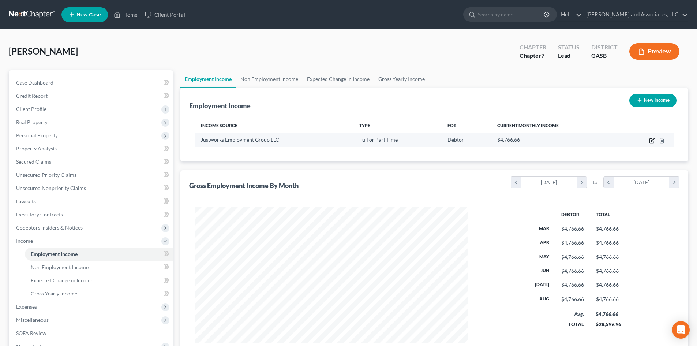
click at [653, 141] on icon "button" at bounding box center [652, 141] width 6 height 6
select select "0"
select select "35"
select select "0"
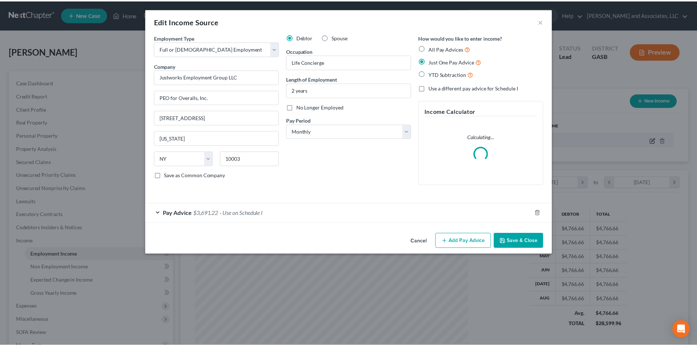
scroll to position [138, 290]
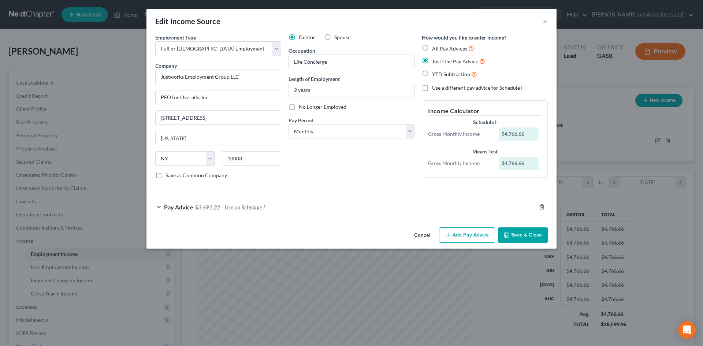
click at [520, 235] on button "Save & Close" at bounding box center [523, 234] width 50 height 15
click at [519, 234] on button "Save & Close" at bounding box center [523, 234] width 50 height 15
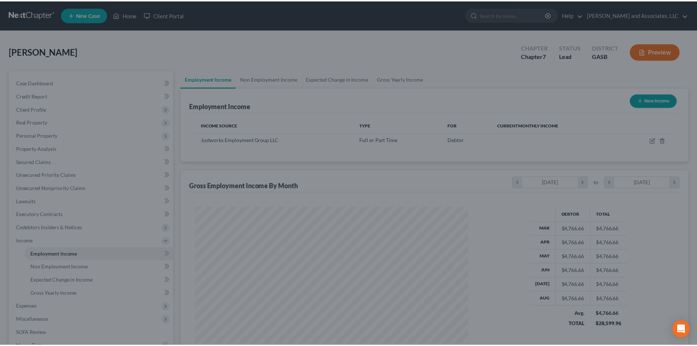
scroll to position [365806, 365655]
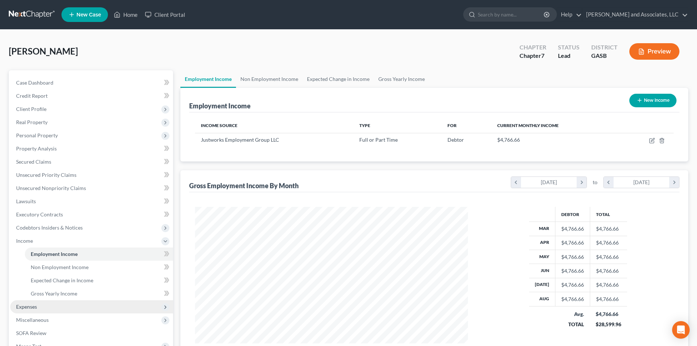
click at [31, 307] on span "Expenses" at bounding box center [26, 306] width 21 height 6
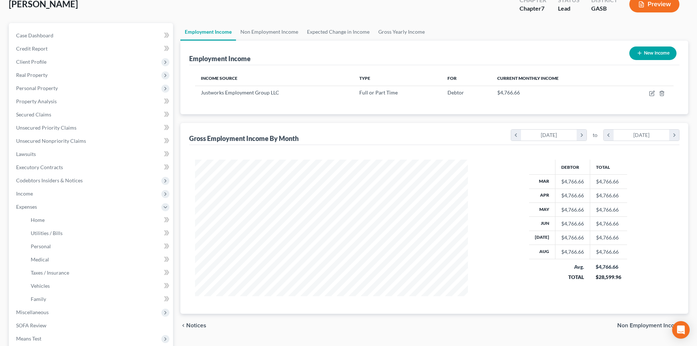
scroll to position [48, 0]
click at [34, 218] on span "Home" at bounding box center [38, 219] width 14 height 6
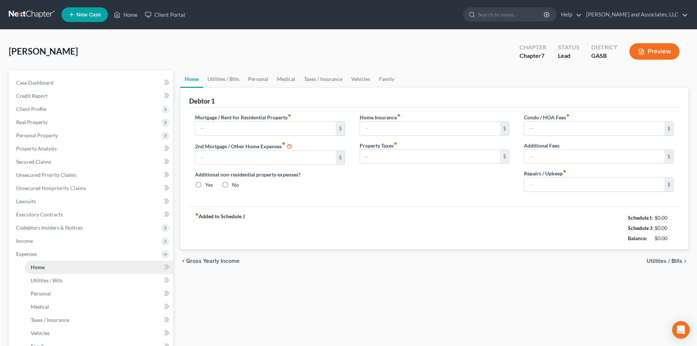
type input "1,665.95"
type input "0.00"
radio input "true"
type input "0.00"
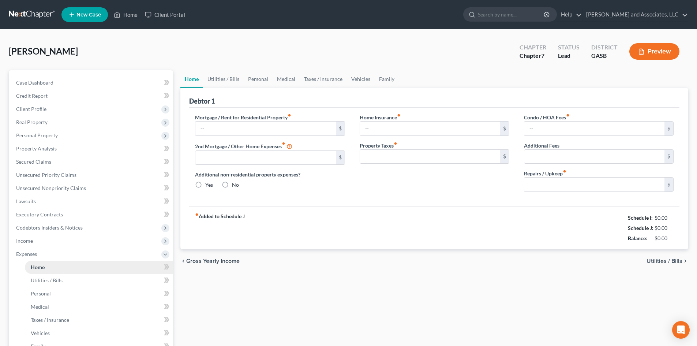
type input "0.00"
click at [383, 79] on link "Family" at bounding box center [387, 79] width 24 height 18
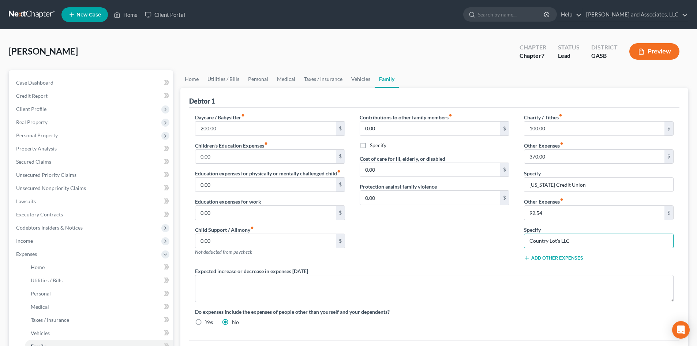
drag, startPoint x: 574, startPoint y: 239, endPoint x: 513, endPoint y: 239, distance: 61.1
click at [513, 239] on div "Daycare / Babysitter fiber_manual_record 200.00 $ Children's Education Expenses…" at bounding box center [434, 222] width 493 height 218
drag, startPoint x: 583, startPoint y: 182, endPoint x: 442, endPoint y: 174, distance: 141.1
click at [442, 174] on div "Daycare / Babysitter fiber_manual_record 200.00 $ Children's Education Expenses…" at bounding box center [434, 222] width 493 height 218
click at [225, 81] on link "Utilities / Bills" at bounding box center [223, 79] width 41 height 18
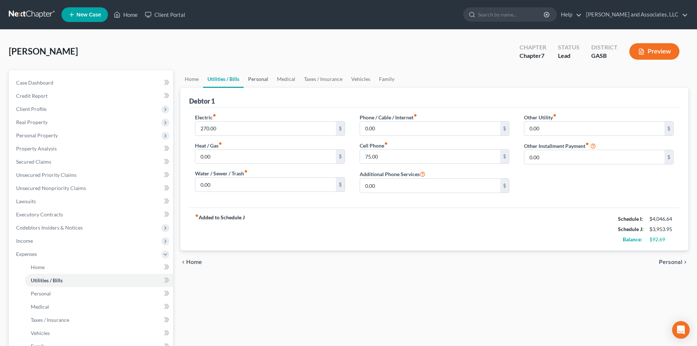
click at [262, 79] on link "Personal" at bounding box center [258, 79] width 29 height 18
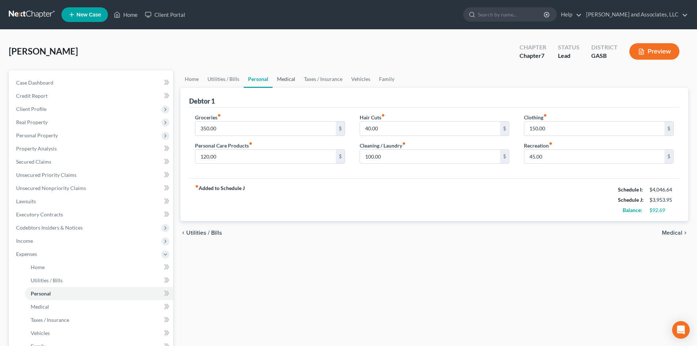
click at [292, 79] on link "Medical" at bounding box center [286, 79] width 27 height 18
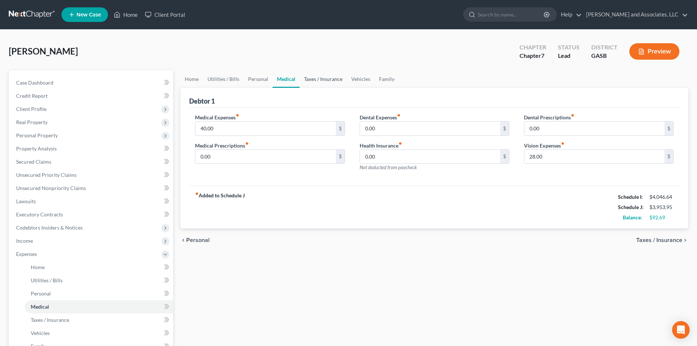
click at [319, 78] on link "Taxes / Insurance" at bounding box center [323, 79] width 47 height 18
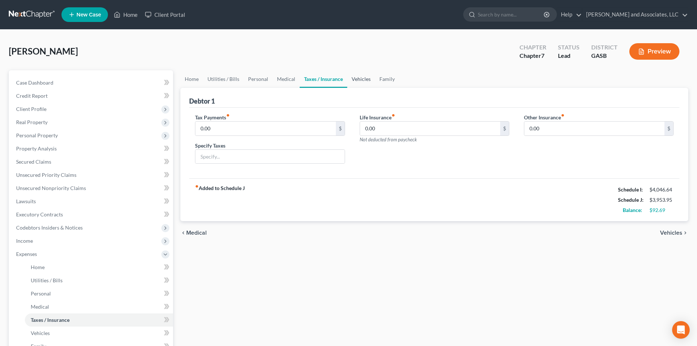
click at [359, 76] on link "Vehicles" at bounding box center [361, 79] width 28 height 18
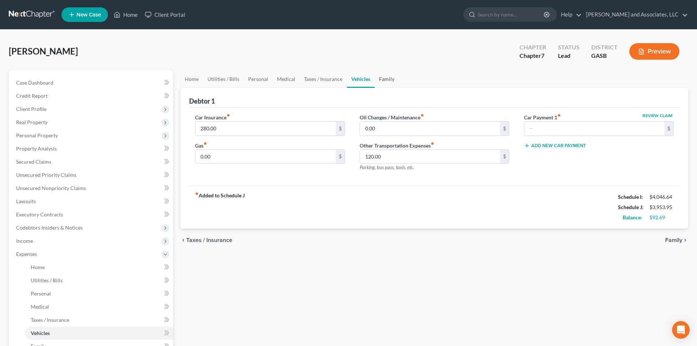
click at [384, 81] on link "Family" at bounding box center [387, 79] width 24 height 18
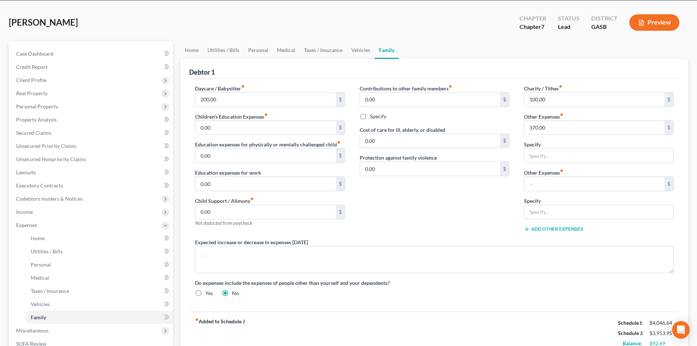
scroll to position [24, 0]
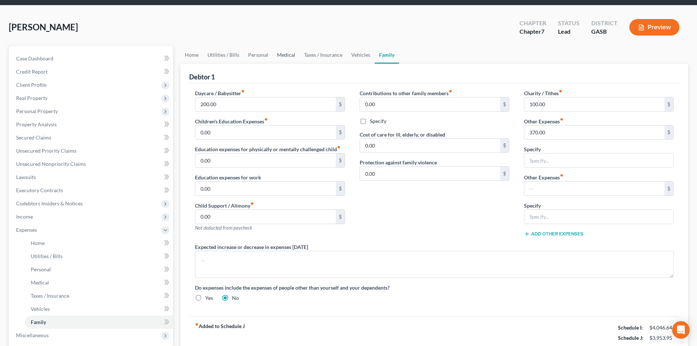
click at [281, 55] on link "Medical" at bounding box center [286, 55] width 27 height 18
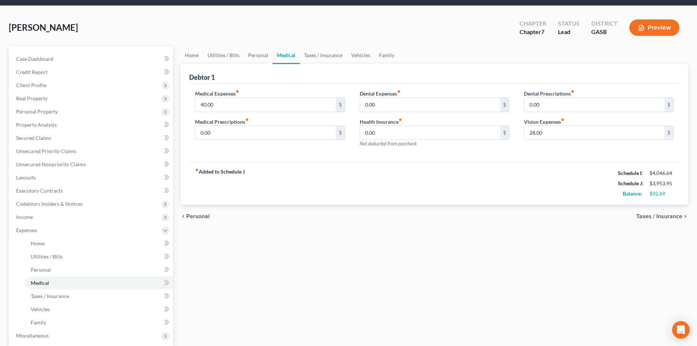
scroll to position [22, 0]
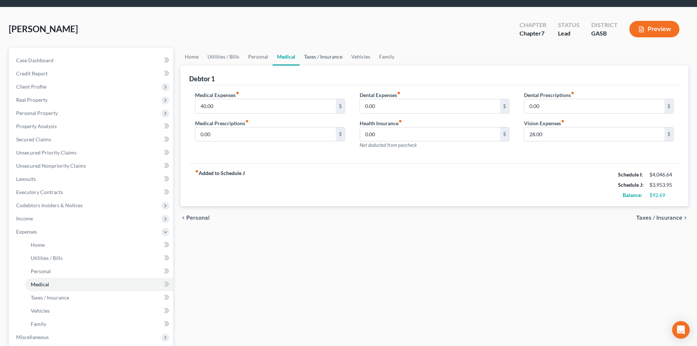
click at [312, 56] on link "Taxes / Insurance" at bounding box center [323, 57] width 47 height 18
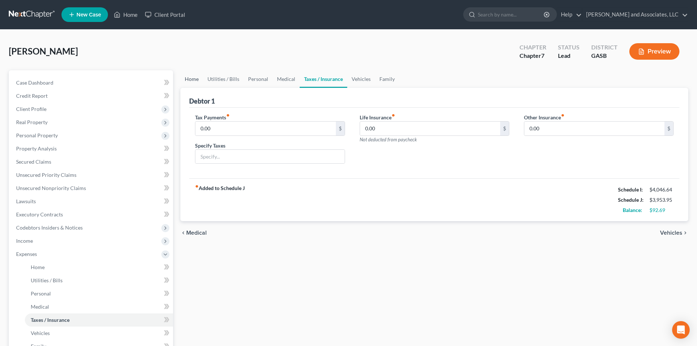
click at [189, 80] on link "Home" at bounding box center [191, 79] width 23 height 18
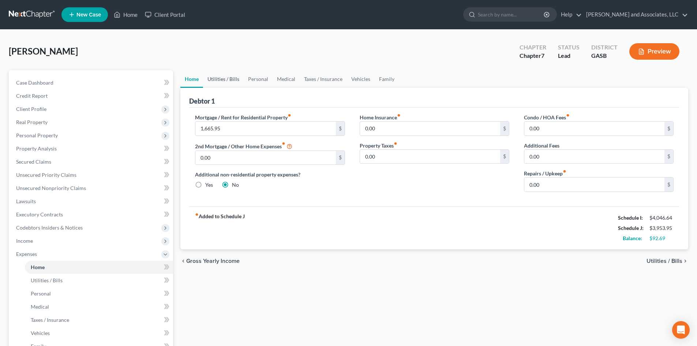
click at [227, 81] on link "Utilities / Bills" at bounding box center [223, 79] width 41 height 18
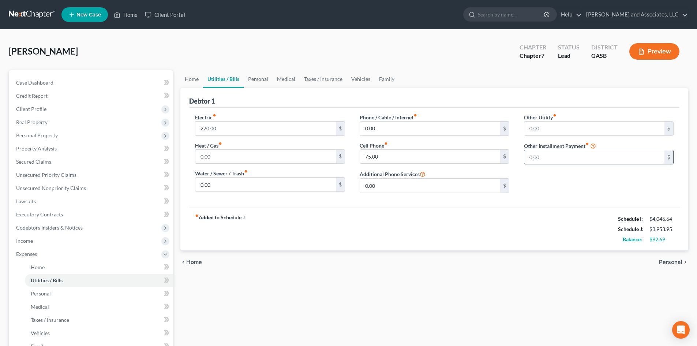
click at [560, 161] on input "0.00" at bounding box center [594, 157] width 140 height 14
click at [363, 81] on link "Vehicles" at bounding box center [361, 79] width 28 height 18
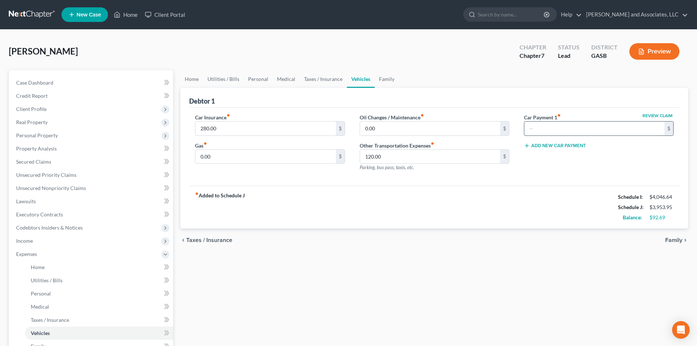
click at [546, 132] on input "text" at bounding box center [594, 128] width 140 height 14
type input "370.00"
click at [603, 157] on div "Review Claim Car Payment 1 fiber_manual_record 370.00 $ Add New Car Payment" at bounding box center [599, 145] width 164 height 64
click at [549, 129] on input "370.00" at bounding box center [594, 128] width 140 height 14
click at [256, 79] on link "Personal" at bounding box center [258, 79] width 29 height 18
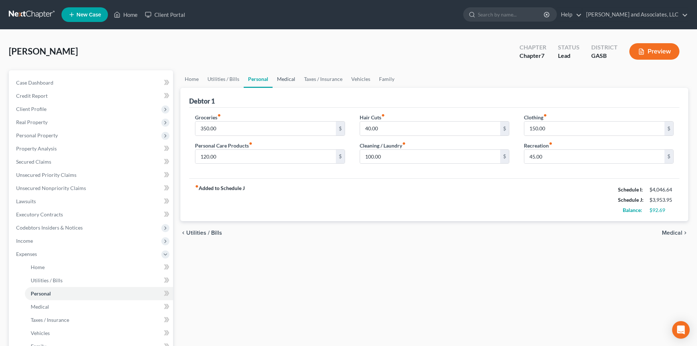
click at [281, 79] on link "Medical" at bounding box center [286, 79] width 27 height 18
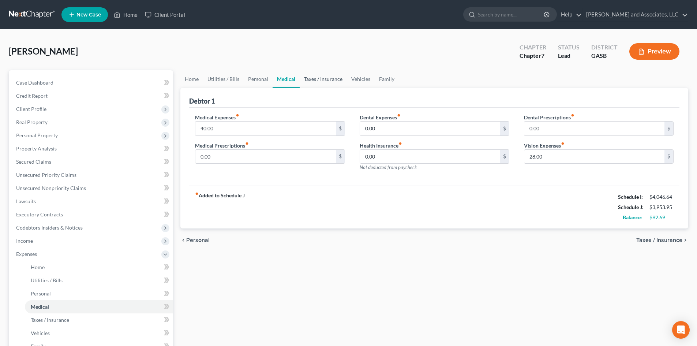
click at [311, 80] on link "Taxes / Insurance" at bounding box center [323, 79] width 47 height 18
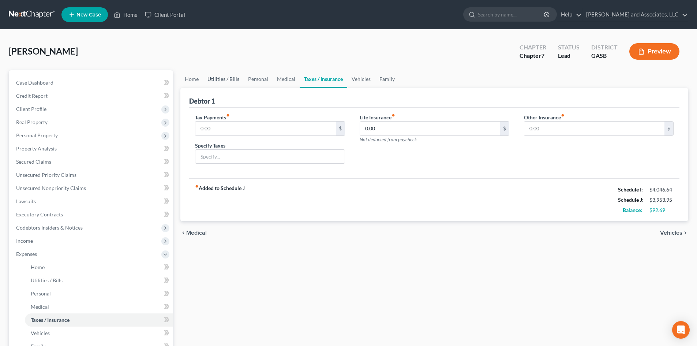
click at [227, 78] on link "Utilities / Bills" at bounding box center [223, 79] width 41 height 18
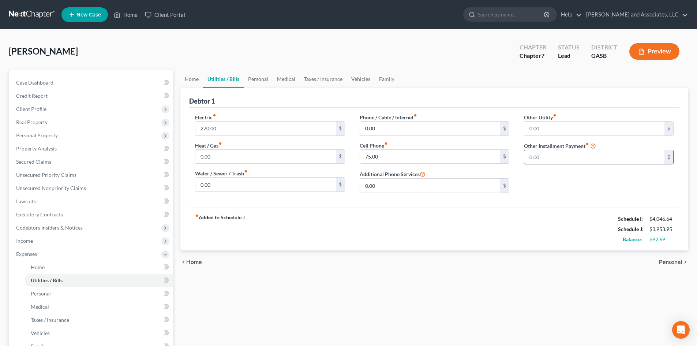
click at [555, 158] on input "0.00" at bounding box center [594, 157] width 140 height 14
type input "370.00"
click at [537, 176] on input "text" at bounding box center [598, 178] width 149 height 14
type input "Alabama Credit Union (Reaffirm)"
click at [575, 213] on div "fiber_manual_record Added to Schedule J Schedule I: $4,046.64 Schedule J: $4,32…" at bounding box center [434, 228] width 490 height 43
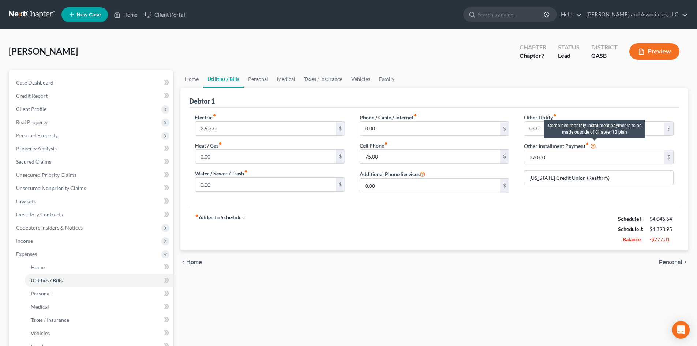
click at [593, 145] on icon at bounding box center [593, 145] width 6 height 7
click at [595, 146] on icon at bounding box center [593, 145] width 6 height 7
click at [564, 219] on div "fiber_manual_record Added to Schedule J Schedule I: $4,046.64 Schedule J: $4,32…" at bounding box center [434, 228] width 490 height 43
click at [201, 219] on strong "fiber_manual_record Added to Schedule J" at bounding box center [220, 229] width 50 height 31
click at [628, 177] on input "Alabama Credit Union (Reaffirm)" at bounding box center [598, 178] width 149 height 14
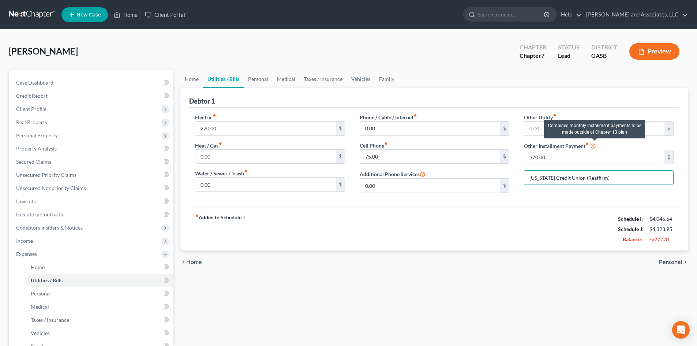
click at [595, 146] on icon at bounding box center [593, 145] width 6 height 7
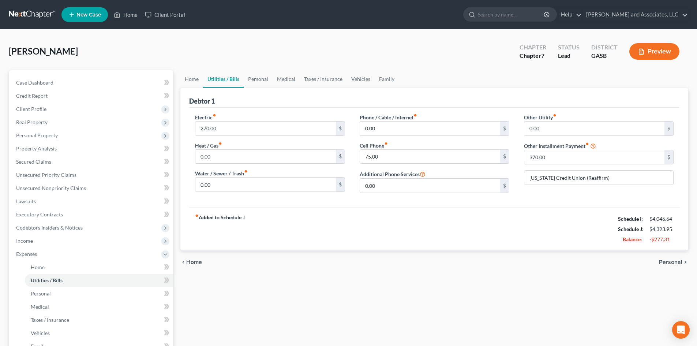
click at [525, 233] on div "fiber_manual_record Added to Schedule J Schedule I: $4,046.64 Schedule J: $4,32…" at bounding box center [434, 228] width 490 height 43
click at [553, 156] on input "370.00" at bounding box center [594, 157] width 140 height 14
type input "92.54"
drag, startPoint x: 580, startPoint y: 177, endPoint x: 527, endPoint y: 177, distance: 52.7
click at [527, 177] on input "Alabama Credit Union (Reaffirm)" at bounding box center [598, 178] width 149 height 14
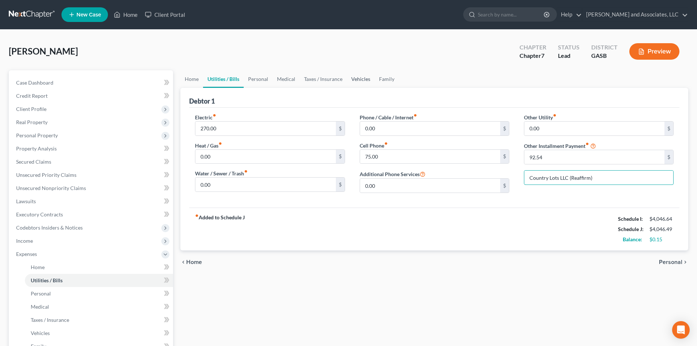
type input "Country Lots LLC (Reaffirm)"
click at [360, 76] on link "Vehicles" at bounding box center [361, 79] width 28 height 18
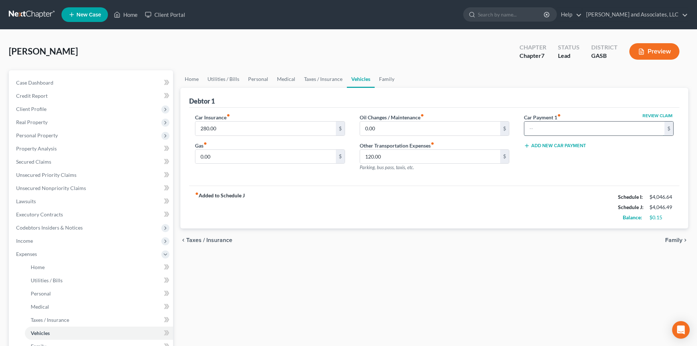
click at [539, 128] on input "text" at bounding box center [594, 128] width 140 height 14
click at [528, 126] on input "370.00" at bounding box center [594, 128] width 140 height 14
type input "370.00"
click at [612, 169] on div "Review Claim Car Payment 1 fiber_manual_record 370.00 $ Add New Car Payment" at bounding box center [599, 145] width 164 height 64
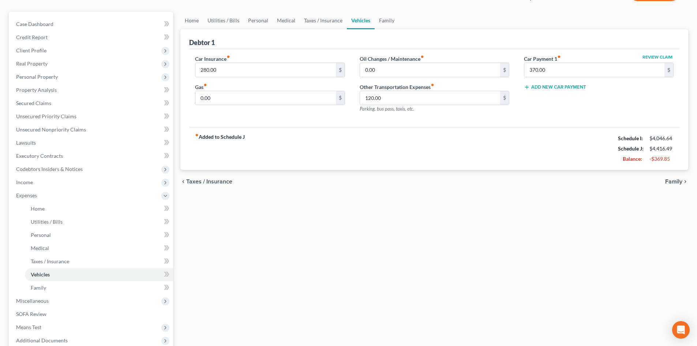
scroll to position [63, 0]
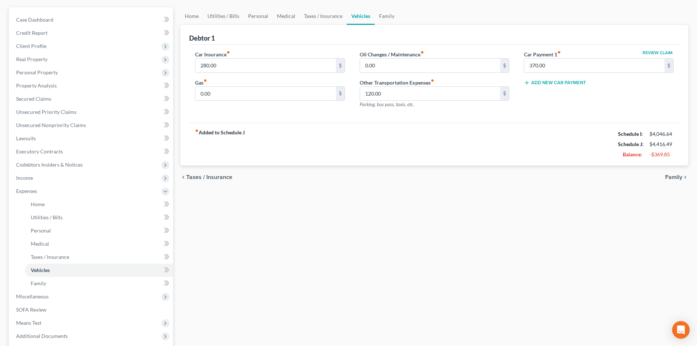
click at [601, 201] on div "Home Utilities / Bills Personal Medical Taxes / Insurance Vehicles Family Debto…" at bounding box center [434, 198] width 515 height 383
drag, startPoint x: 375, startPoint y: 274, endPoint x: 373, endPoint y: 290, distance: 16.7
click at [373, 290] on div "Home Utilities / Bills Personal Medical Taxes / Insurance Vehicles Family Debto…" at bounding box center [434, 198] width 515 height 383
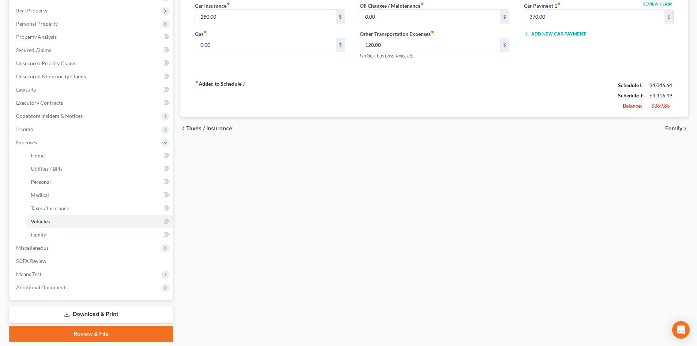
scroll to position [135, 0]
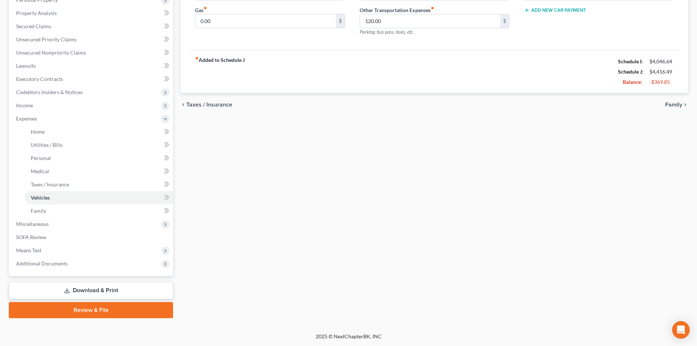
click at [97, 308] on link "Review & File" at bounding box center [91, 310] width 164 height 16
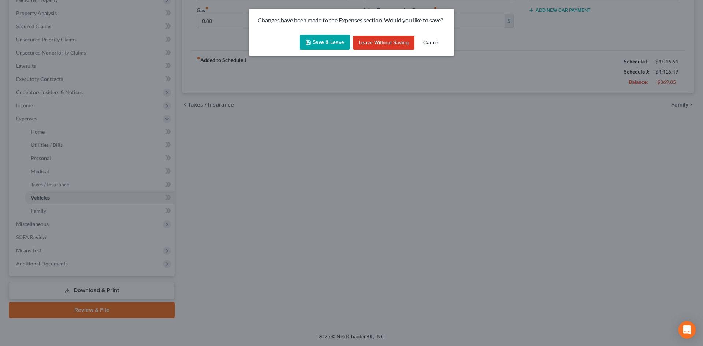
click at [329, 36] on button "Save & Leave" at bounding box center [324, 42] width 51 height 15
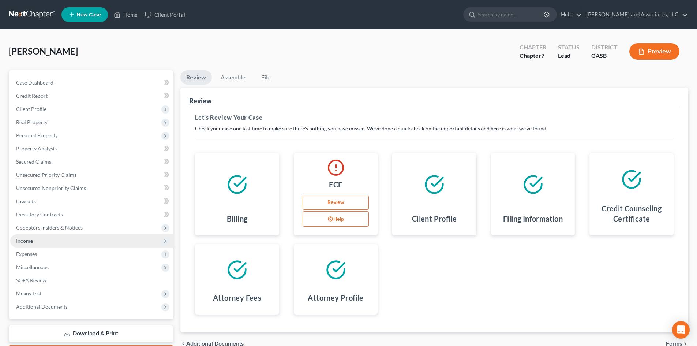
click at [32, 241] on span "Income" at bounding box center [24, 240] width 17 height 6
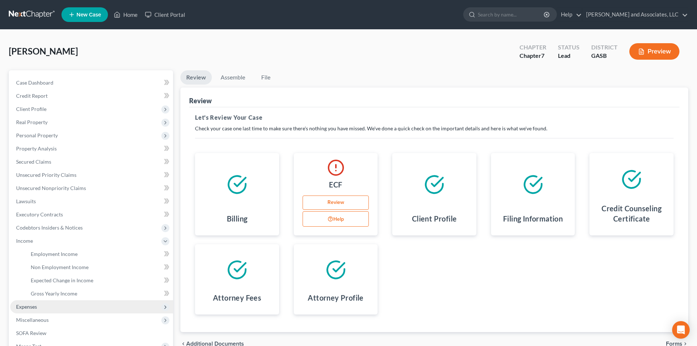
click at [33, 307] on span "Expenses" at bounding box center [26, 306] width 21 height 6
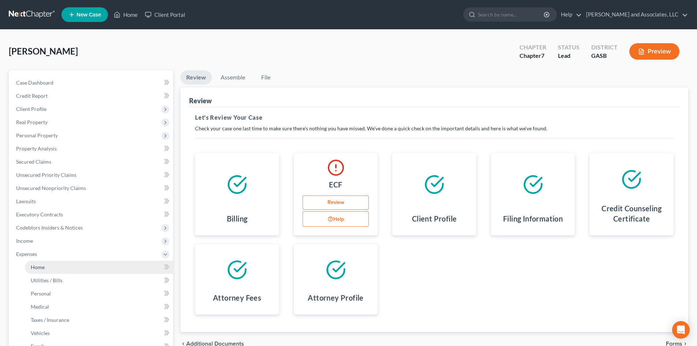
click at [38, 267] on span "Home" at bounding box center [38, 267] width 14 height 6
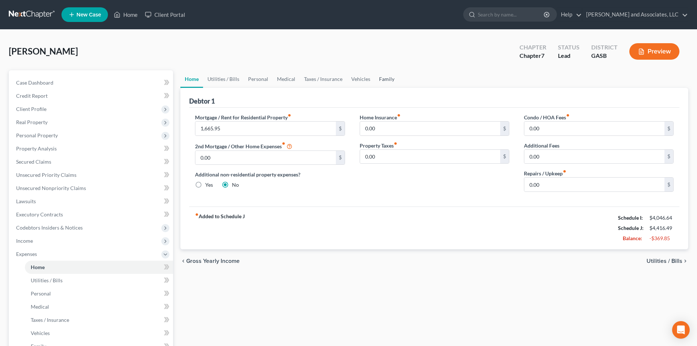
click at [389, 78] on link "Family" at bounding box center [387, 79] width 24 height 18
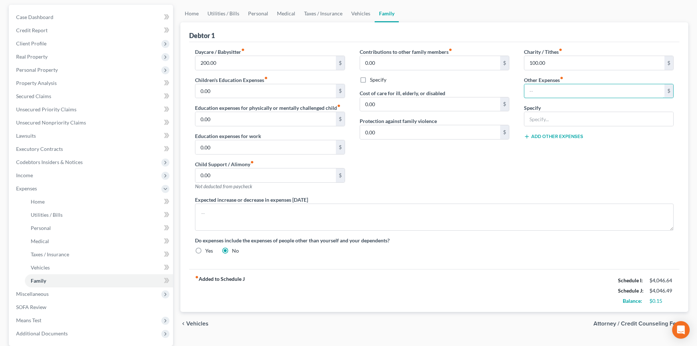
scroll to position [71, 0]
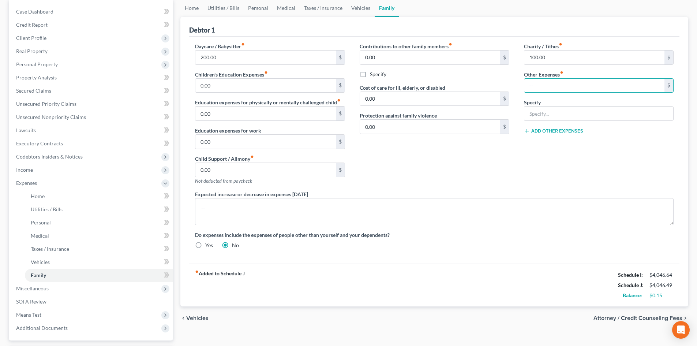
click at [594, 277] on div "fiber_manual_record Added to Schedule J Schedule I: $4,046.64 Schedule J: $4,04…" at bounding box center [434, 284] width 490 height 43
click at [593, 276] on div "fiber_manual_record Added to Schedule J Schedule I: $4,046.64 Schedule J: $4,04…" at bounding box center [434, 284] width 490 height 43
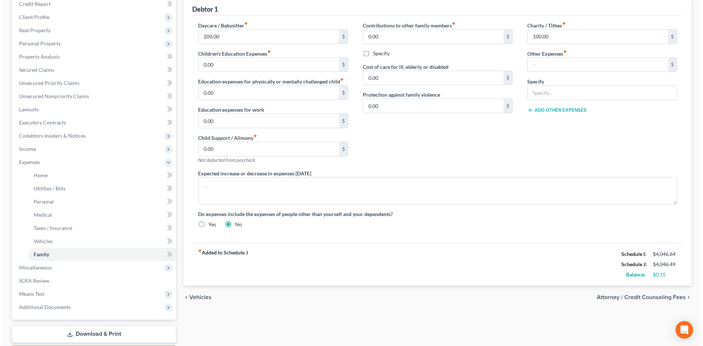
scroll to position [135, 0]
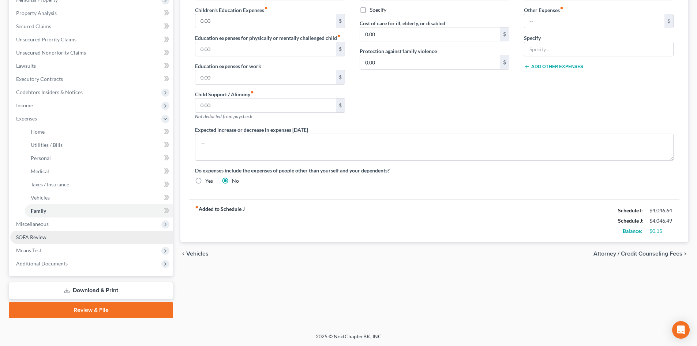
click at [41, 236] on span "SOFA Review" at bounding box center [31, 237] width 30 height 6
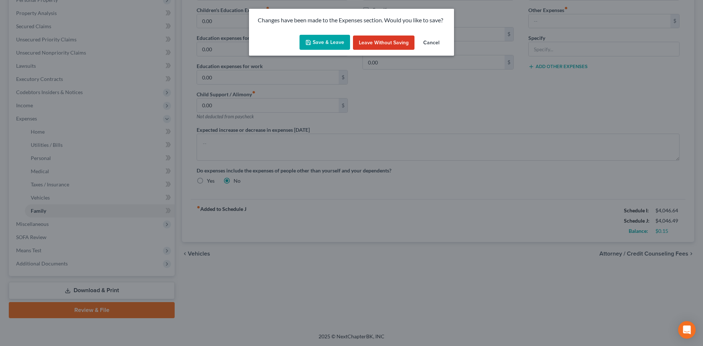
click at [330, 44] on button "Save & Leave" at bounding box center [324, 42] width 51 height 15
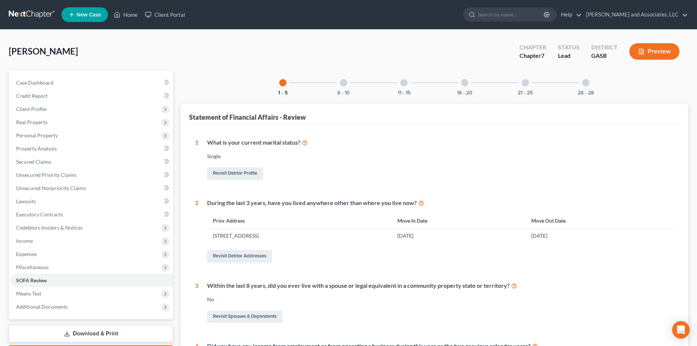
click at [529, 82] on div at bounding box center [525, 82] width 7 height 7
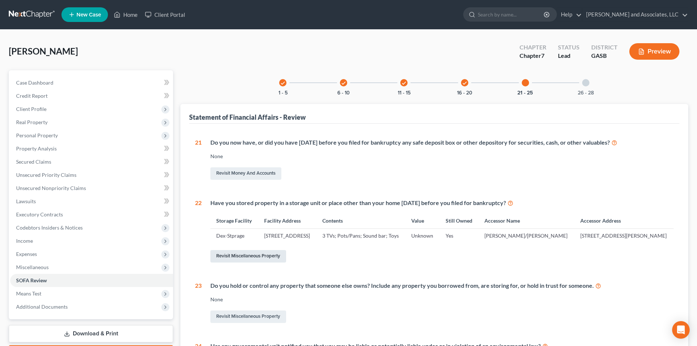
click at [269, 262] on link "Revisit Miscellaneous Property" at bounding box center [248, 256] width 76 height 12
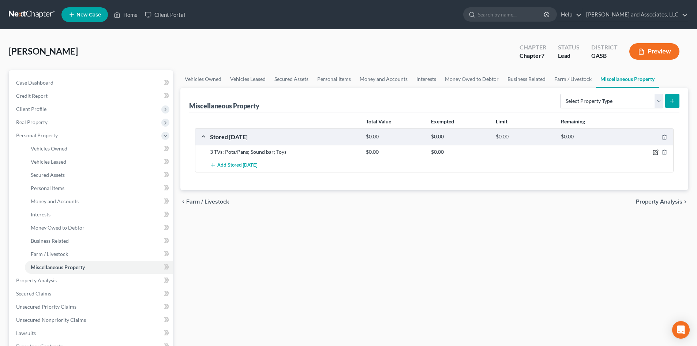
click at [657, 153] on icon "button" at bounding box center [656, 151] width 3 height 3
select select "10"
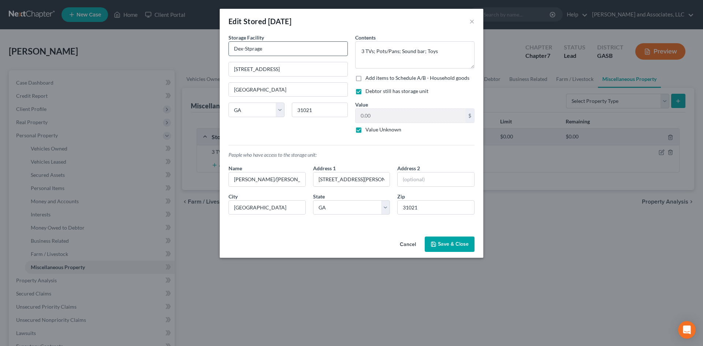
click at [266, 48] on input "Dex-Stprage" at bounding box center [288, 49] width 119 height 14
type input "Dex-Storage"
click at [460, 244] on button "Save & Close" at bounding box center [449, 243] width 50 height 15
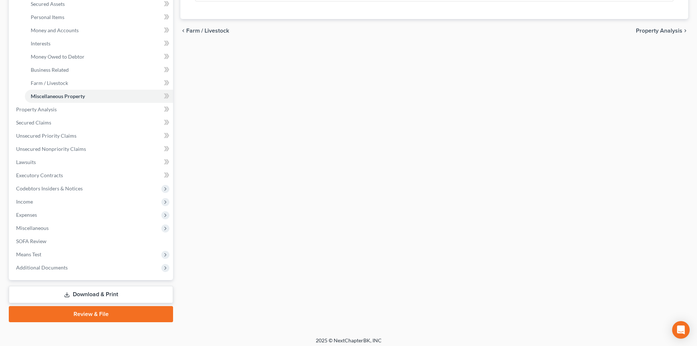
scroll to position [175, 0]
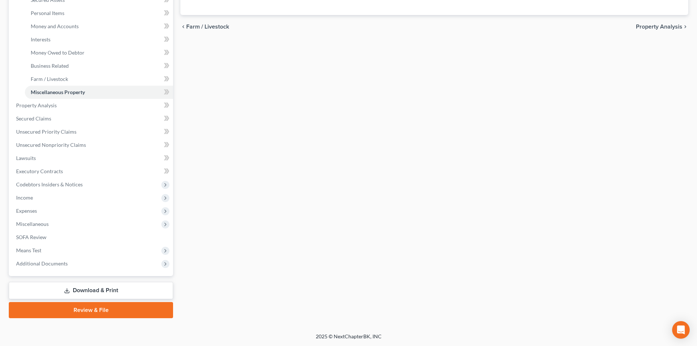
click at [108, 285] on link "Download & Print" at bounding box center [91, 290] width 164 height 17
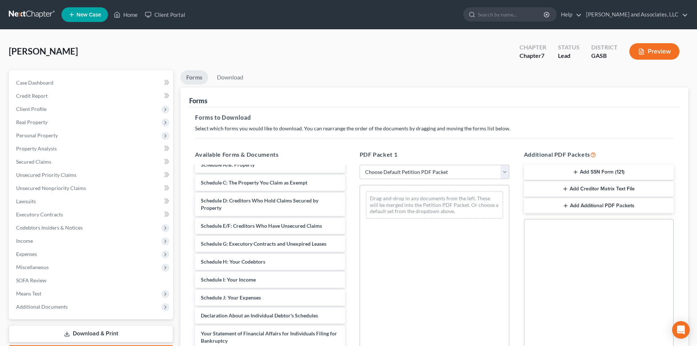
scroll to position [55, 0]
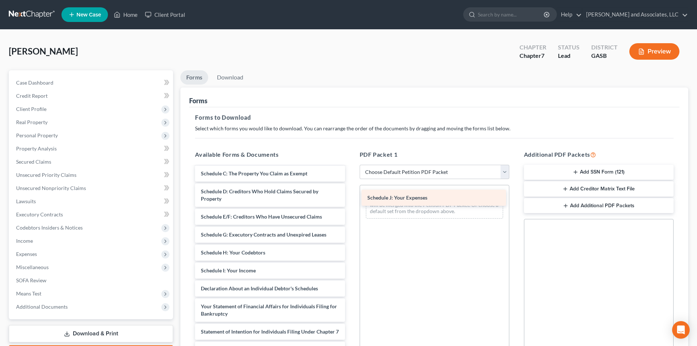
drag, startPoint x: 283, startPoint y: 288, endPoint x: 450, endPoint y: 197, distance: 189.6
click at [351, 197] on div "Schedule J: Your Expenses Voluntary Petition for Individuals Filing for Bankrup…" at bounding box center [269, 278] width 161 height 332
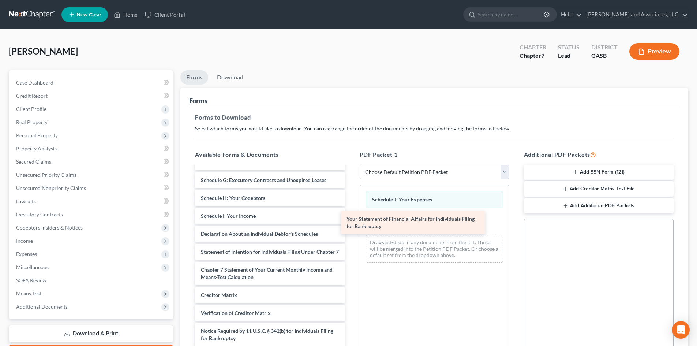
scroll to position [117, 0]
drag, startPoint x: 247, startPoint y: 221, endPoint x: 418, endPoint y: 220, distance: 170.2
click at [351, 221] on div "Your Statement of Financial Affairs for Individuals Filing for Bankruptcy Volun…" at bounding box center [269, 210] width 161 height 307
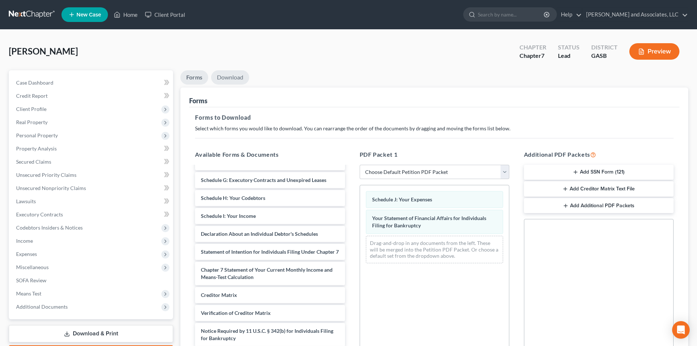
click at [225, 79] on link "Download" at bounding box center [230, 77] width 38 height 14
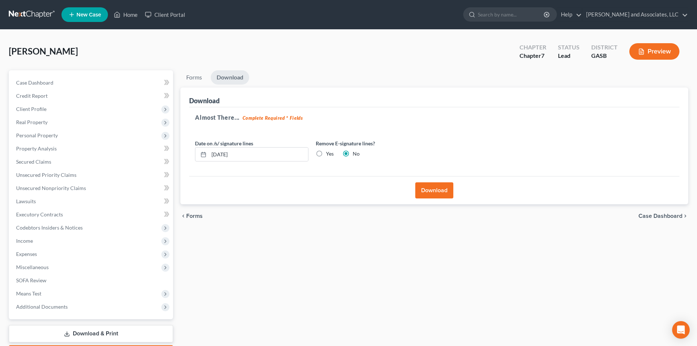
click at [434, 189] on button "Download" at bounding box center [434, 190] width 38 height 16
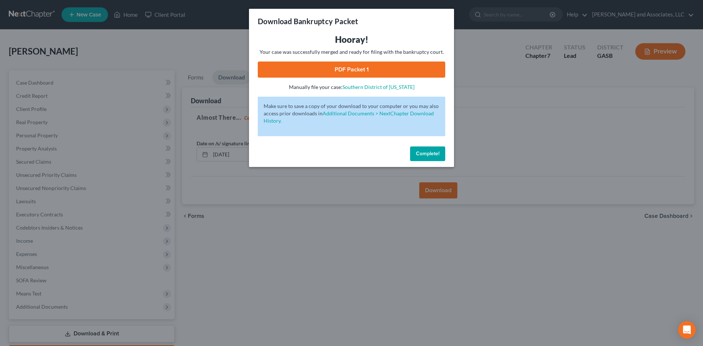
click at [348, 66] on link "PDF Packet 1" at bounding box center [351, 69] width 187 height 16
drag, startPoint x: 433, startPoint y: 156, endPoint x: 427, endPoint y: 156, distance: 5.1
click at [432, 155] on span "Complete!" at bounding box center [427, 153] width 23 height 6
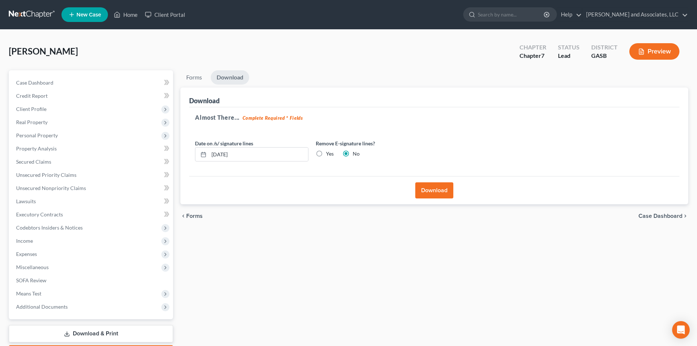
click at [127, 334] on link "Download & Print" at bounding box center [91, 333] width 164 height 17
click at [106, 333] on link "Download & Print" at bounding box center [91, 333] width 164 height 17
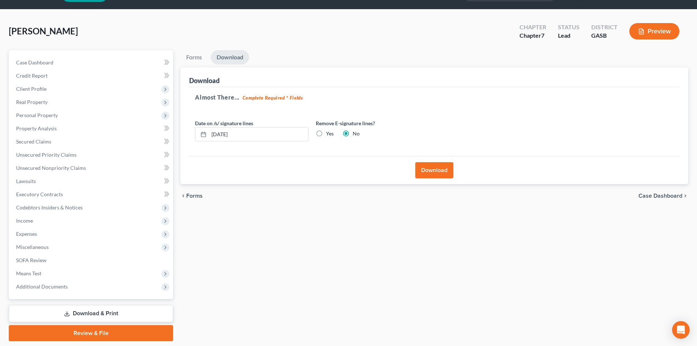
scroll to position [43, 0]
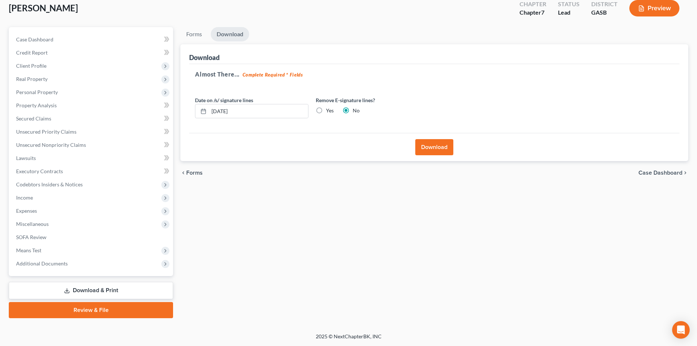
click at [116, 288] on link "Download & Print" at bounding box center [91, 290] width 164 height 17
click at [99, 289] on link "Download & Print" at bounding box center [91, 290] width 164 height 17
click at [112, 288] on link "Download & Print" at bounding box center [91, 290] width 164 height 17
click at [30, 79] on span "Real Property" at bounding box center [31, 79] width 31 height 6
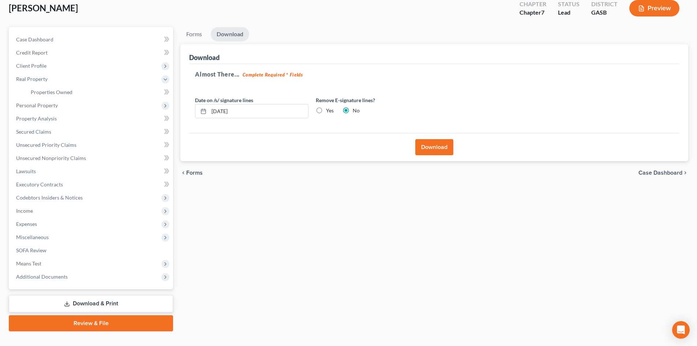
click at [108, 303] on link "Download & Print" at bounding box center [91, 303] width 164 height 17
click at [41, 250] on span "SOFA Review" at bounding box center [31, 250] width 30 height 6
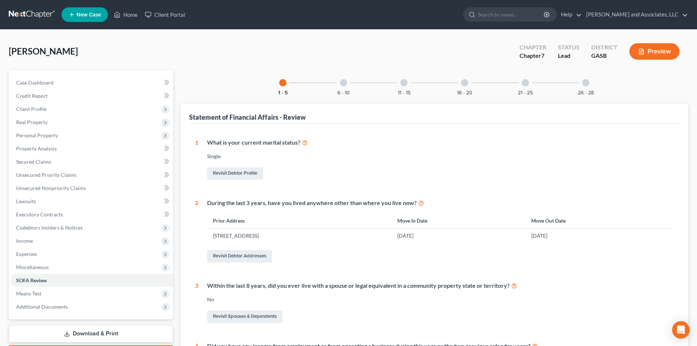
click at [115, 334] on link "Download & Print" at bounding box center [91, 333] width 164 height 17
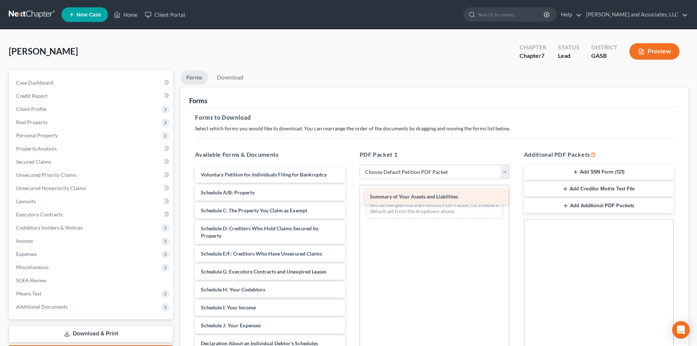
drag, startPoint x: 273, startPoint y: 192, endPoint x: 441, endPoint y: 196, distance: 168.7
click at [351, 196] on div "Summary of Your Assets and Liabilities Voluntary Petition for Individuals Filin…" at bounding box center [269, 333] width 161 height 332
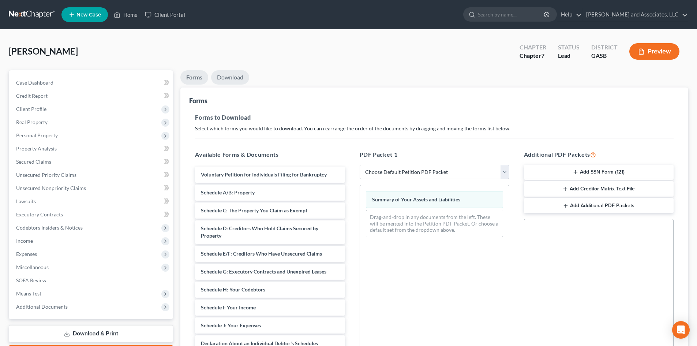
click at [229, 77] on link "Download" at bounding box center [230, 77] width 38 height 14
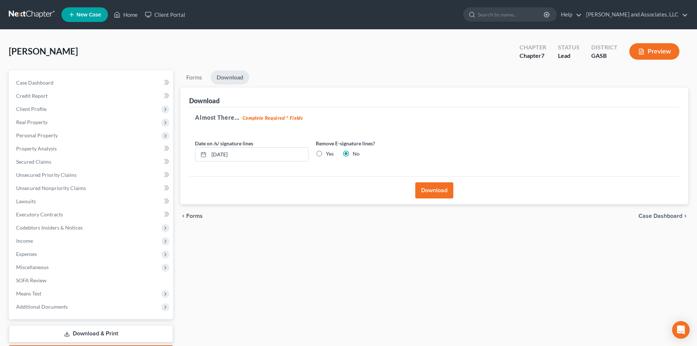
click at [433, 190] on button "Download" at bounding box center [434, 190] width 38 height 16
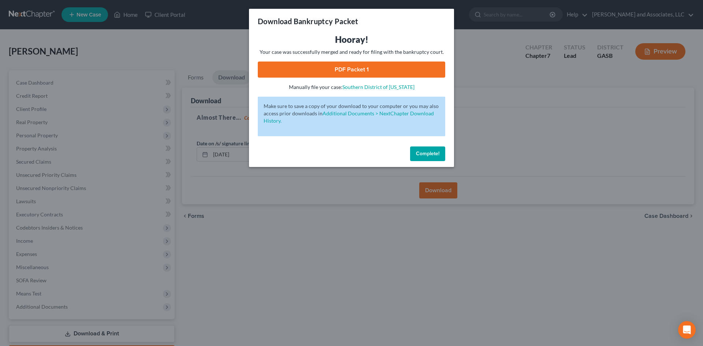
click at [356, 68] on link "PDF Packet 1" at bounding box center [351, 69] width 187 height 16
click at [430, 152] on span "Complete!" at bounding box center [427, 153] width 23 height 6
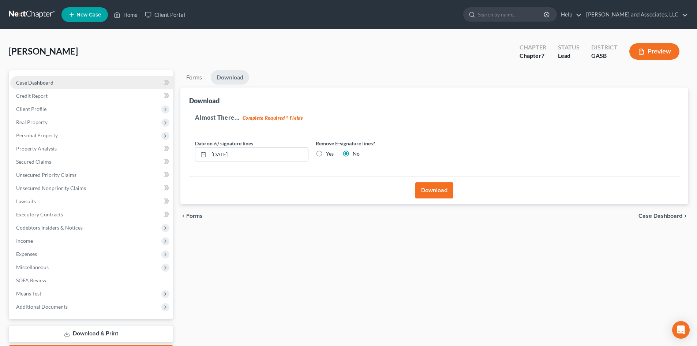
click at [46, 80] on span "Case Dashboard" at bounding box center [34, 82] width 37 height 6
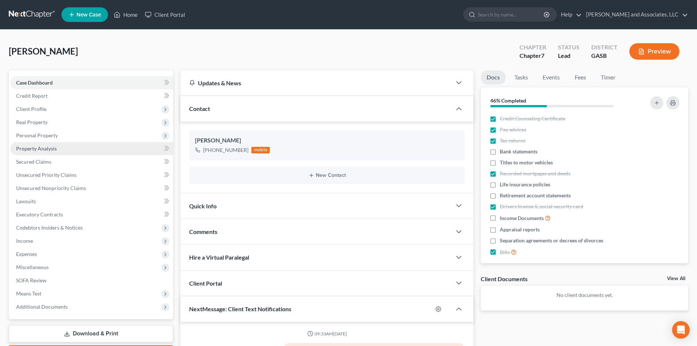
scroll to position [3339, 0]
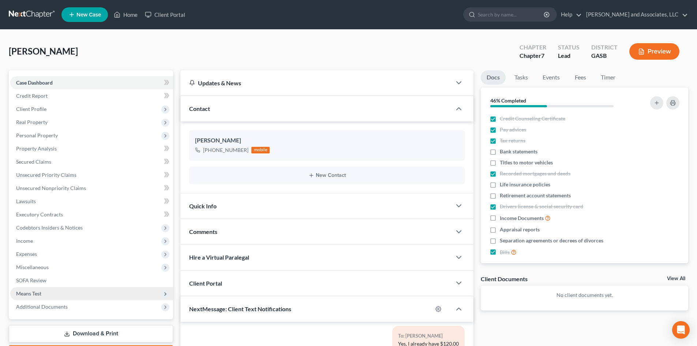
click at [35, 295] on span "Means Test" at bounding box center [28, 293] width 25 height 6
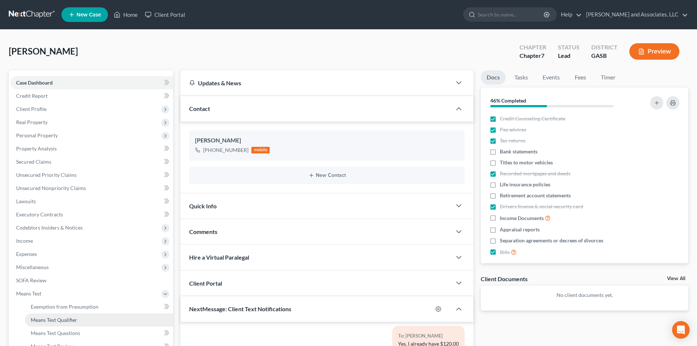
click at [72, 319] on span "Means Test Qualifier" at bounding box center [54, 320] width 46 height 6
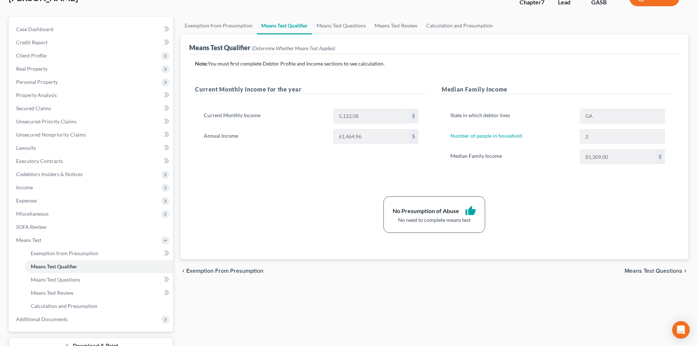
scroll to position [60, 0]
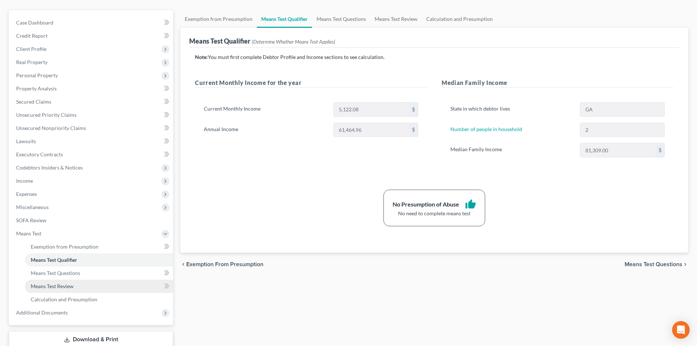
click at [67, 285] on span "Means Test Review" at bounding box center [52, 286] width 43 height 6
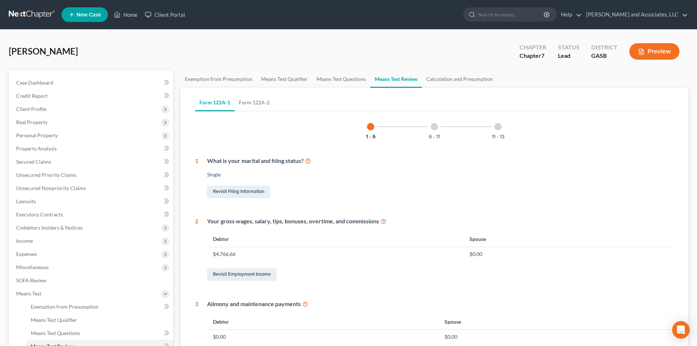
click at [433, 126] on div at bounding box center [434, 126] width 7 height 7
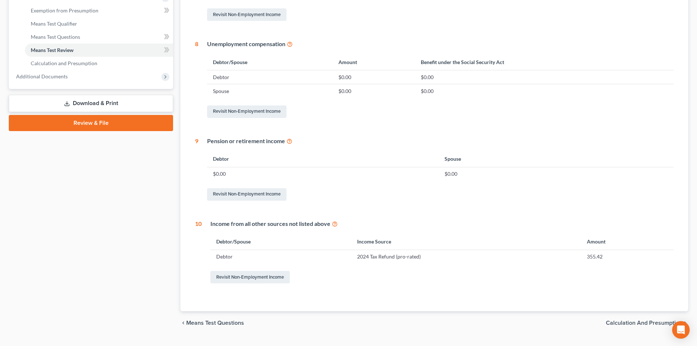
scroll to position [297, 0]
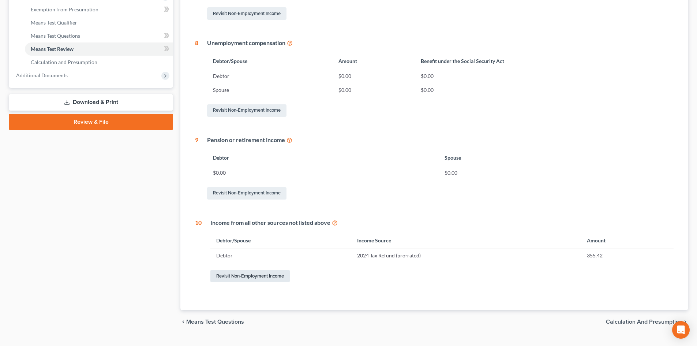
click at [273, 276] on link "Revisit Non-Employment Income" at bounding box center [249, 276] width 79 height 12
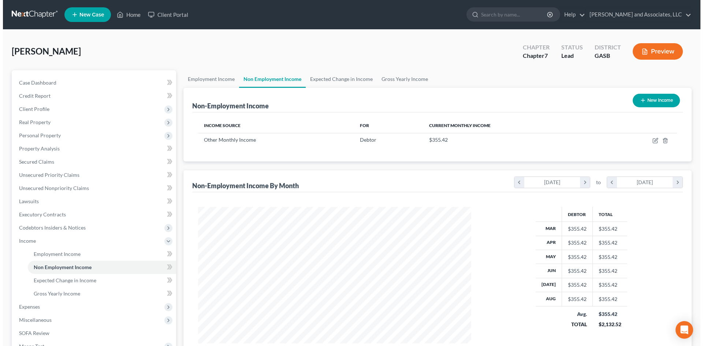
scroll to position [136, 288]
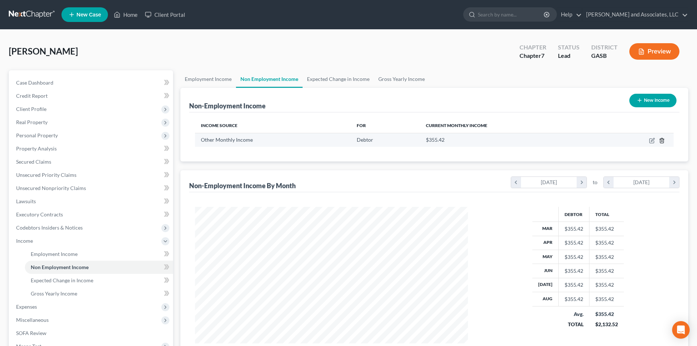
click at [662, 142] on line "button" at bounding box center [662, 140] width 0 height 1
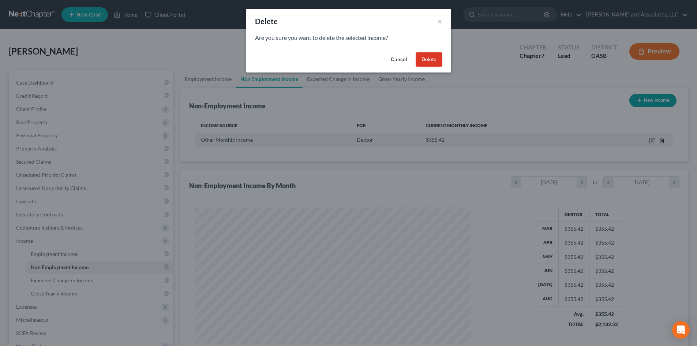
scroll to position [138, 290]
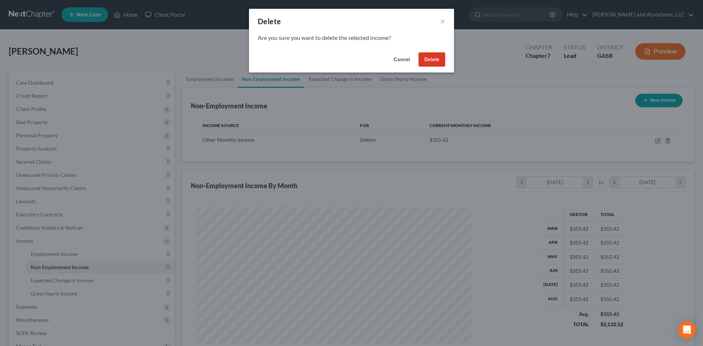
click at [437, 58] on button "Delete" at bounding box center [431, 59] width 27 height 15
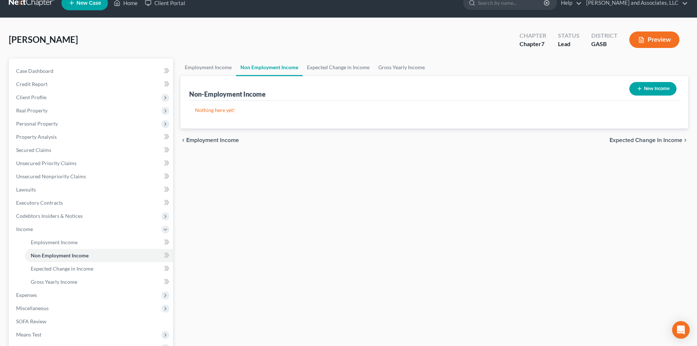
scroll to position [0, 0]
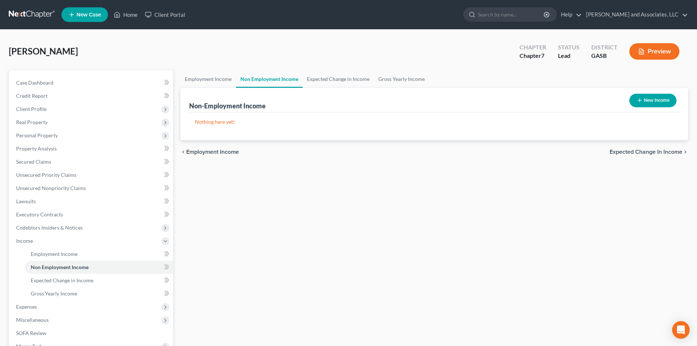
click at [650, 53] on button "Preview" at bounding box center [654, 51] width 50 height 16
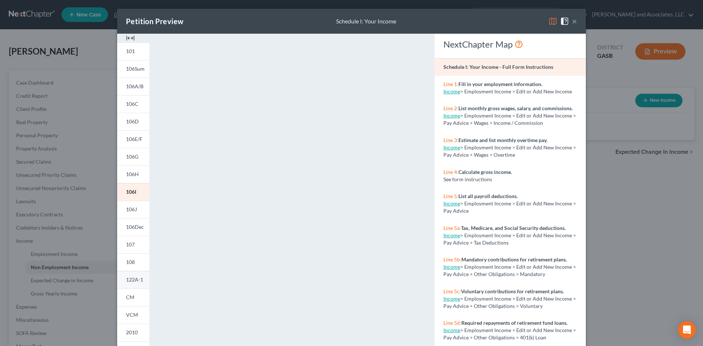
click at [136, 281] on span "122A-1" at bounding box center [134, 279] width 17 height 6
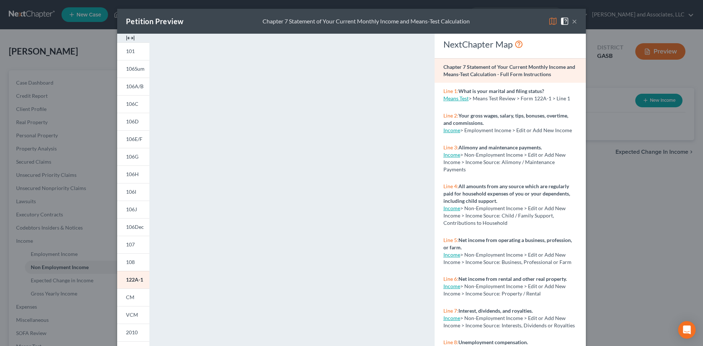
click at [573, 22] on button "×" at bounding box center [574, 21] width 5 height 9
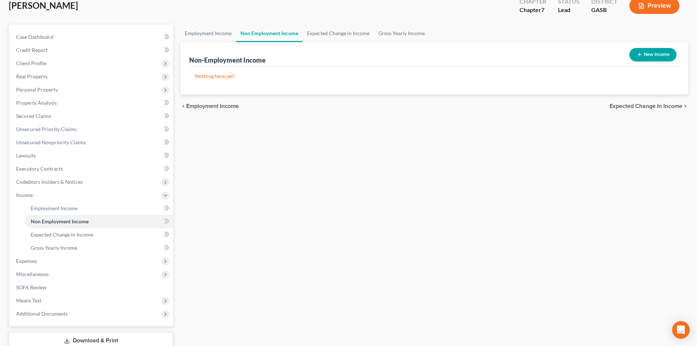
scroll to position [96, 0]
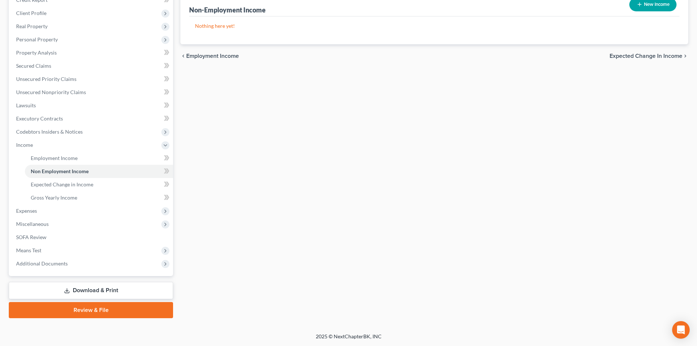
click at [113, 286] on link "Download & Print" at bounding box center [91, 290] width 164 height 17
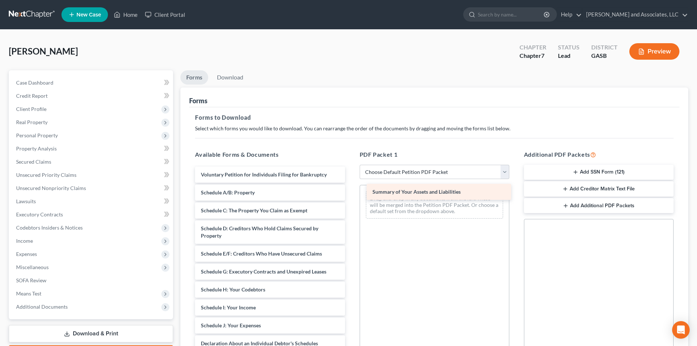
drag, startPoint x: 278, startPoint y: 192, endPoint x: 450, endPoint y: 192, distance: 171.6
click at [351, 192] on div "Summary of Your Assets and Liabilities Voluntary Petition for Individuals Filin…" at bounding box center [269, 333] width 161 height 332
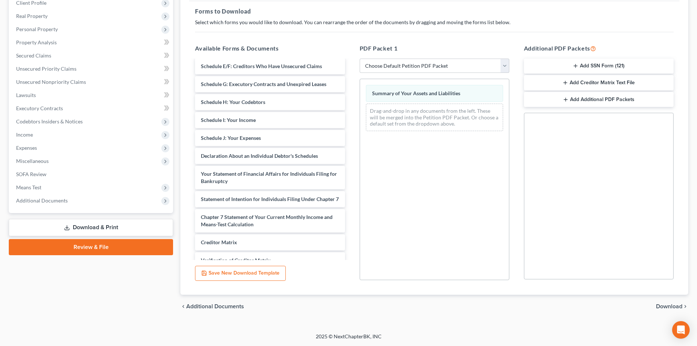
scroll to position [83, 0]
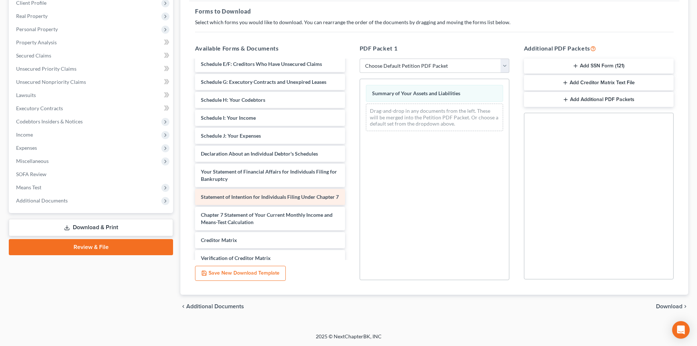
click at [266, 200] on div "Statement of Intention for Individuals Filing Under Chapter 7" at bounding box center [270, 197] width 150 height 16
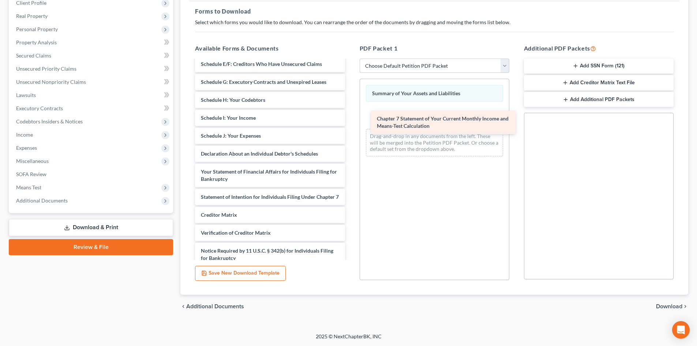
drag, startPoint x: 253, startPoint y: 226, endPoint x: 429, endPoint y: 122, distance: 204.2
click at [351, 122] on div "Chapter 7 Statement of Your Current Monthly Income and Means-Test Calculation V…" at bounding box center [269, 130] width 161 height 307
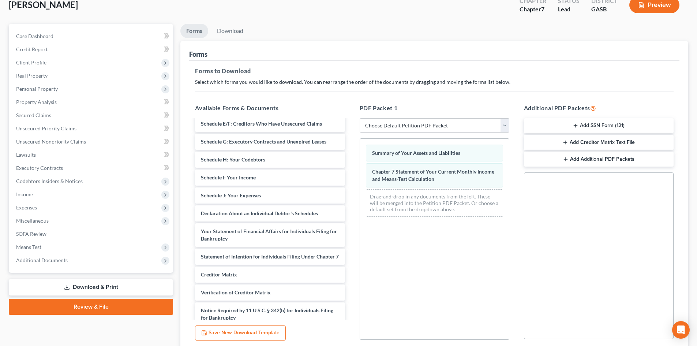
scroll to position [38, 0]
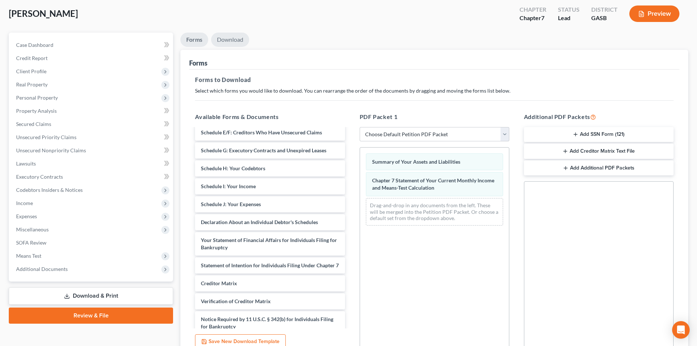
click at [230, 41] on link "Download" at bounding box center [230, 40] width 38 height 14
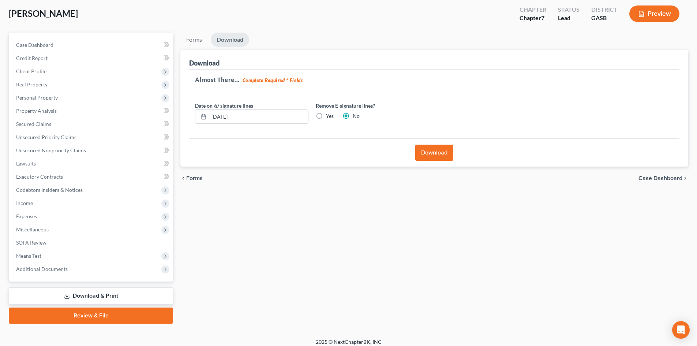
click at [430, 154] on button "Download" at bounding box center [434, 153] width 38 height 16
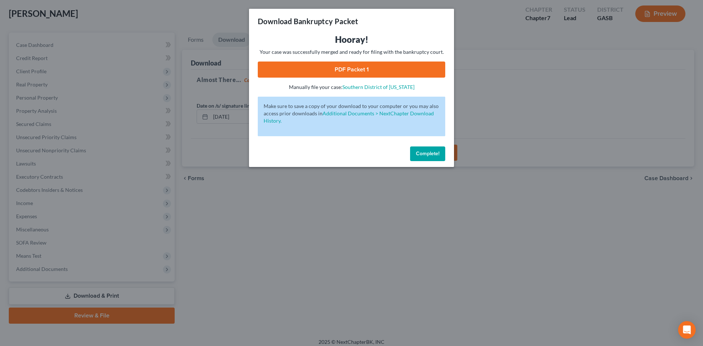
click at [356, 70] on link "PDF Packet 1" at bounding box center [351, 69] width 187 height 16
click at [428, 155] on span "Complete!" at bounding box center [427, 153] width 23 height 6
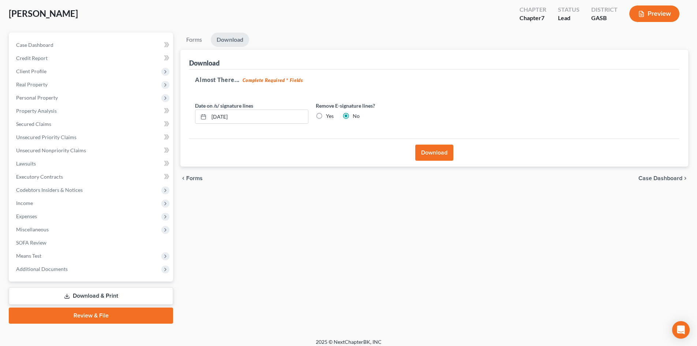
click at [105, 296] on link "Download & Print" at bounding box center [91, 295] width 164 height 17
click at [46, 43] on span "Case Dashboard" at bounding box center [34, 45] width 37 height 6
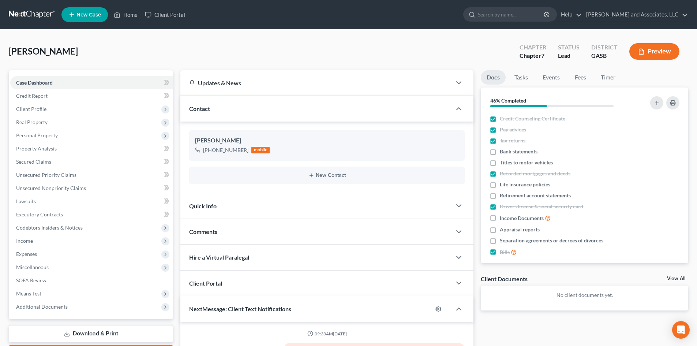
scroll to position [3339, 0]
click at [106, 333] on link "Download & Print" at bounding box center [91, 333] width 164 height 17
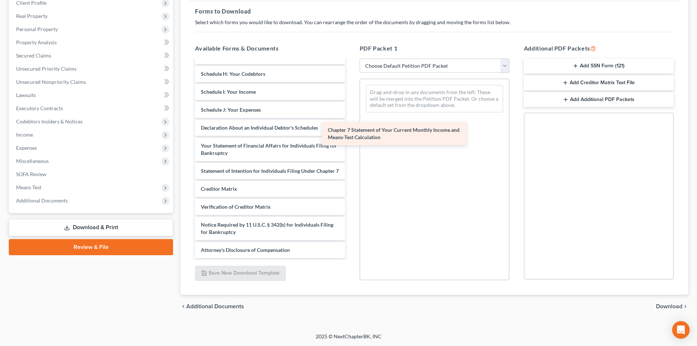
scroll to position [135, 0]
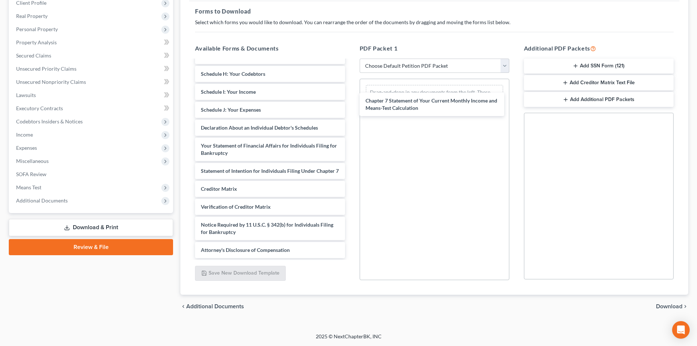
drag, startPoint x: 282, startPoint y: 166, endPoint x: 448, endPoint y: 97, distance: 179.8
click at [351, 101] on div "Chapter 7 Statement of Your Current Monthly Income and Means-Test Calculation V…" at bounding box center [269, 95] width 161 height 325
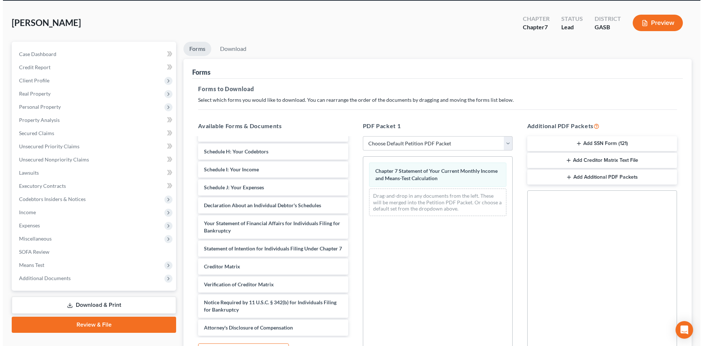
scroll to position [26, 0]
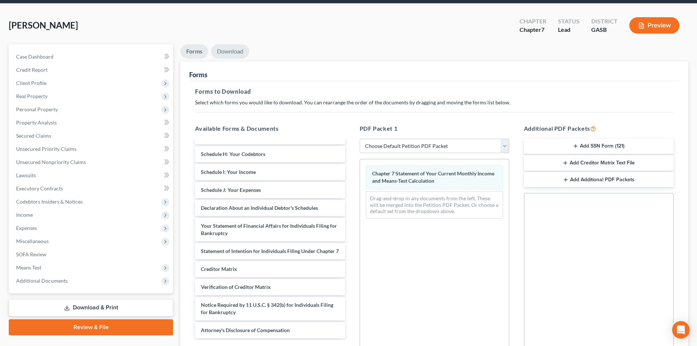
click at [229, 51] on link "Download" at bounding box center [230, 51] width 38 height 14
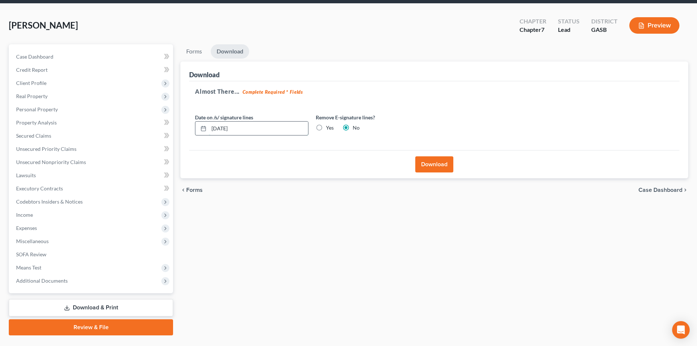
click at [225, 129] on input "09/17/2025" at bounding box center [258, 128] width 99 height 14
type input "09/08/2025"
click at [438, 165] on button "Download" at bounding box center [434, 164] width 38 height 16
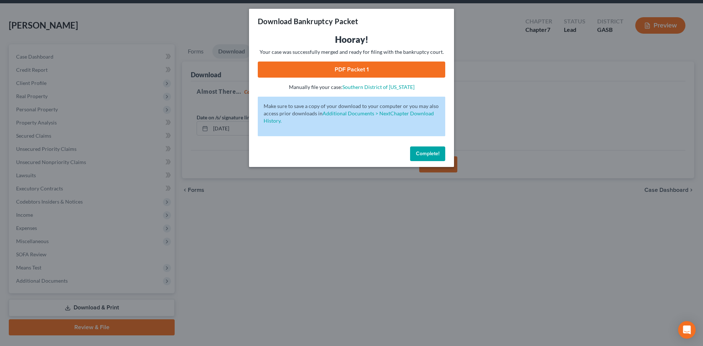
click at [368, 68] on link "PDF Packet 1" at bounding box center [351, 69] width 187 height 16
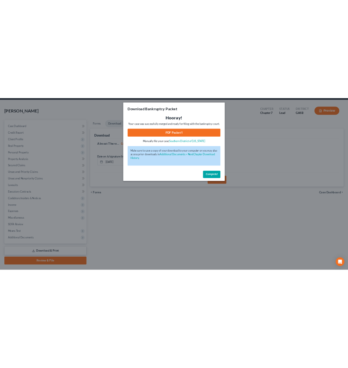
scroll to position [0, 0]
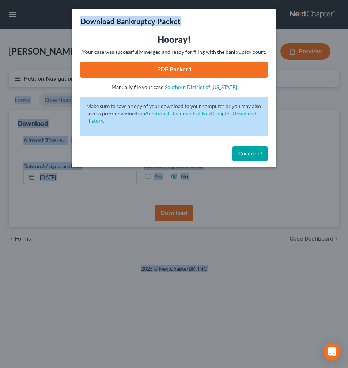
drag, startPoint x: 137, startPoint y: 44, endPoint x: 430, endPoint y: 54, distance: 293.3
click at [348, 54] on html "Home New Case Client Portal Arthur L. Walker and Associates, LLC rdanzy@arthurl…" at bounding box center [174, 184] width 348 height 368
drag, startPoint x: -216, startPoint y: 39, endPoint x: 158, endPoint y: 97, distance: 379.2
click at [0, 93] on html "Home New Case Client Portal Arthur L. Walker and Associates, LLC rdanzy@arthurl…" at bounding box center [174, 184] width 348 height 368
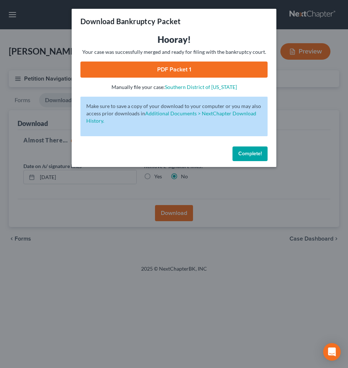
click at [289, 129] on div "Download Bankruptcy Packet Hooray! Your case was successfully merged and ready …" at bounding box center [174, 184] width 348 height 368
